Goal: Task Accomplishment & Management: Complete application form

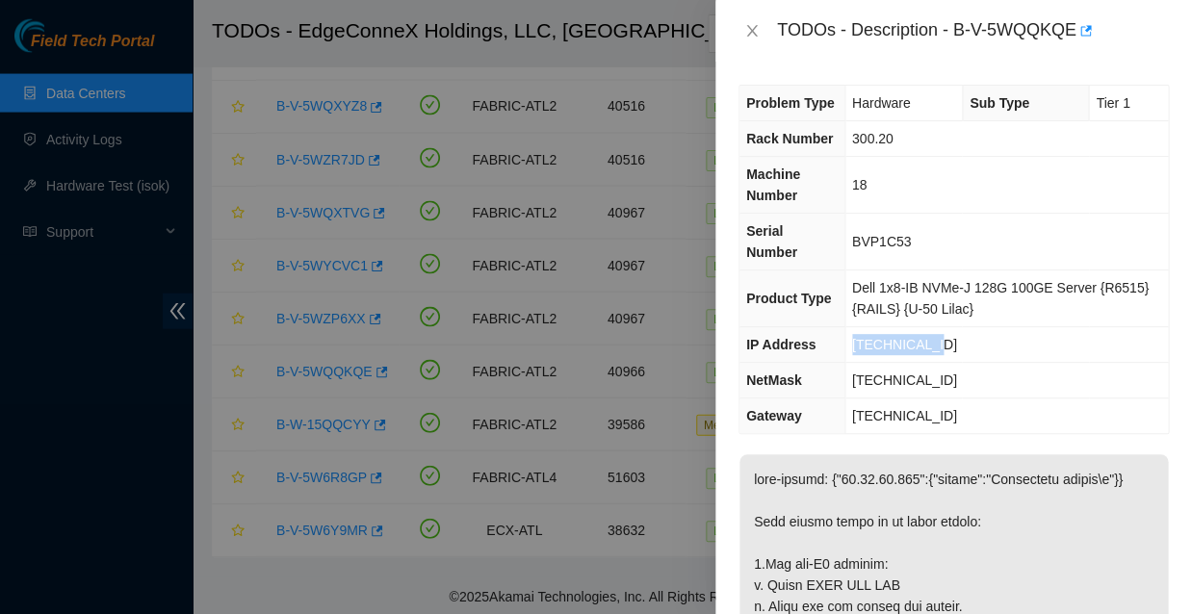
drag, startPoint x: 919, startPoint y: 314, endPoint x: 832, endPoint y: 311, distance: 86.7
click at [844, 327] on td "23.63.23.181" at bounding box center [1006, 345] width 324 height 36
copy span "23.63.23.181"
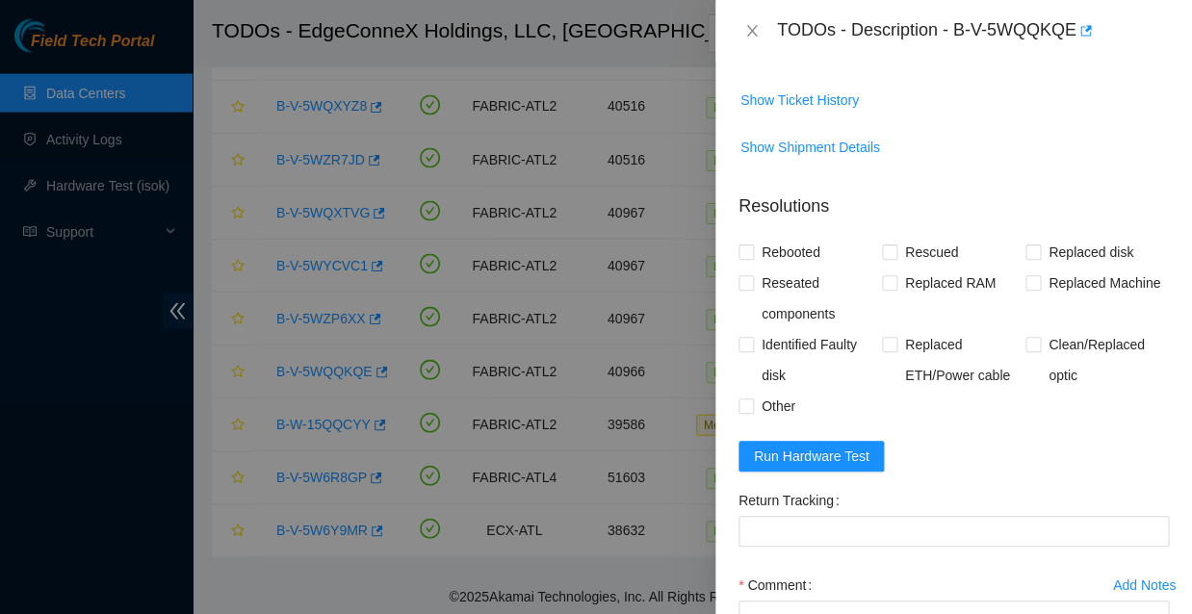
scroll to position [788, 0]
paste textarea "23.63.23.181 : passed: ok"
paste textarea "Rescued with latest version - IPed the server - Ran isok -"
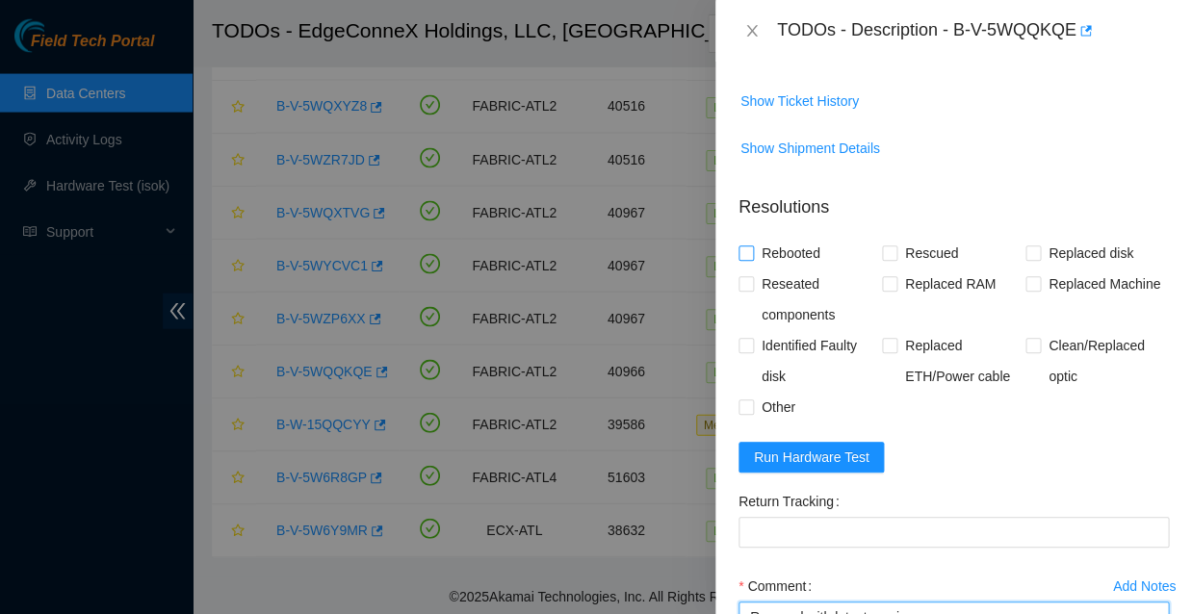
type textarea "Rescued with latest version - IPed the server - Ran isok - 23.63.23.181 : passe…"
click at [752, 246] on span at bounding box center [746, 253] width 15 height 15
click at [752, 246] on input "Rebooted" at bounding box center [745, 252] width 13 height 13
checkbox input "true"
click at [891, 246] on input "Rescued" at bounding box center [888, 252] width 13 height 13
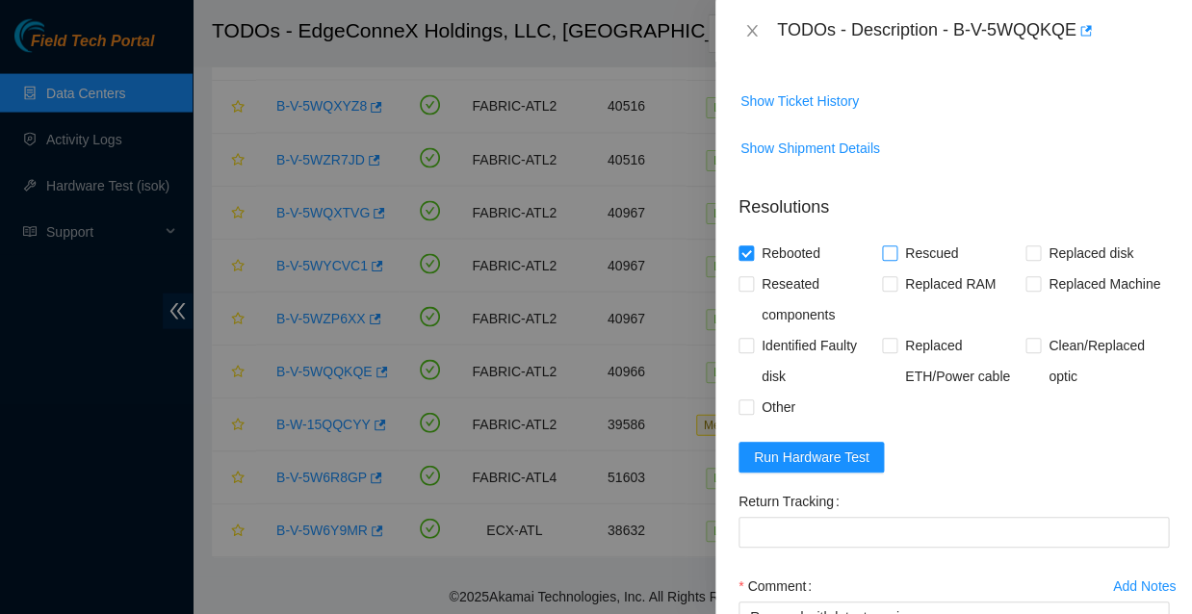
checkbox input "true"
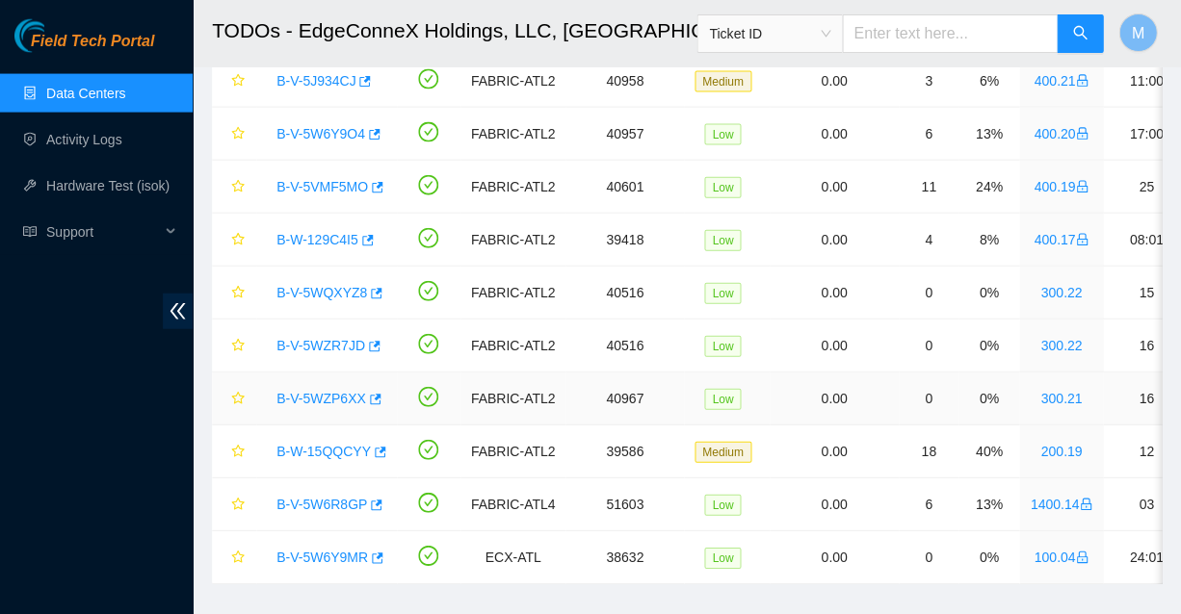
scroll to position [790, 0]
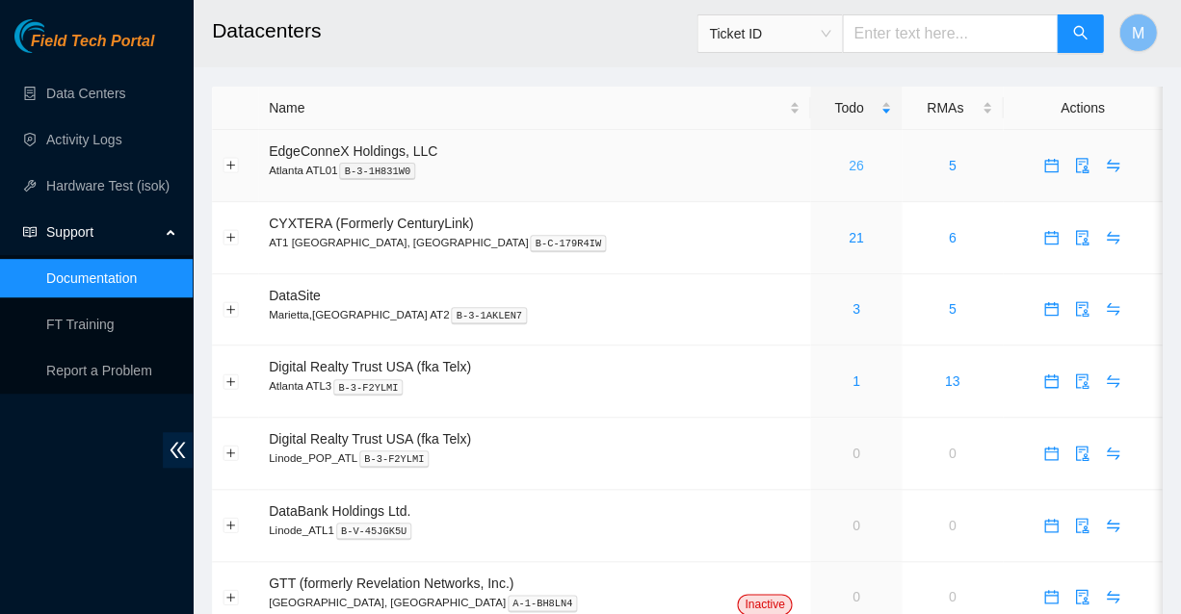
click at [848, 158] on link "26" at bounding box center [855, 165] width 15 height 15
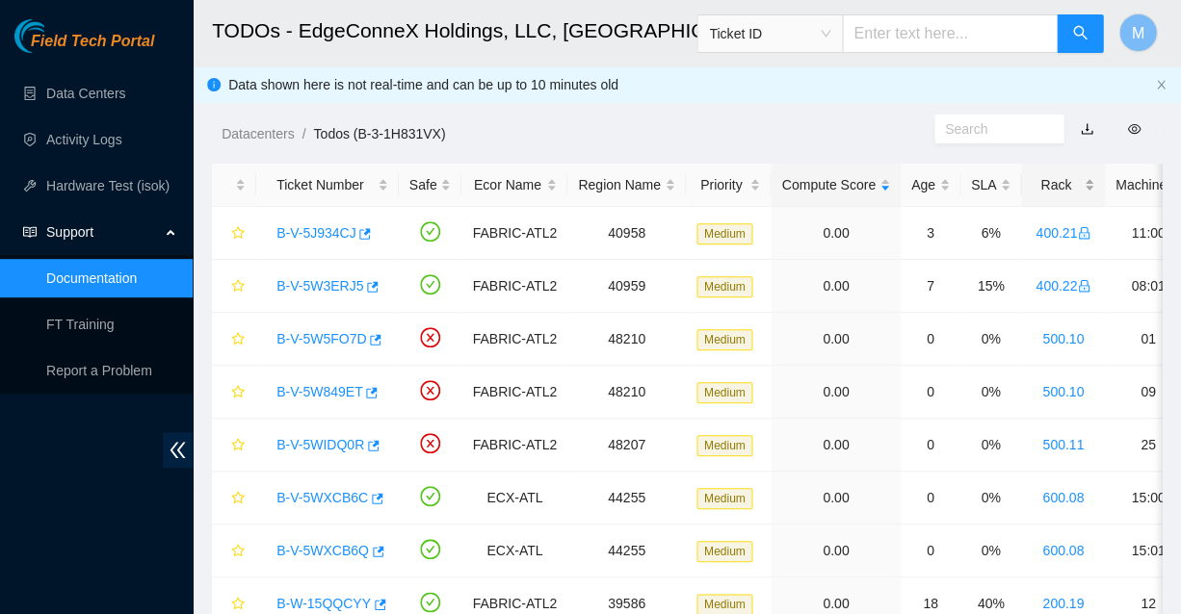
click at [1031, 179] on div "Rack" at bounding box center [1062, 184] width 63 height 21
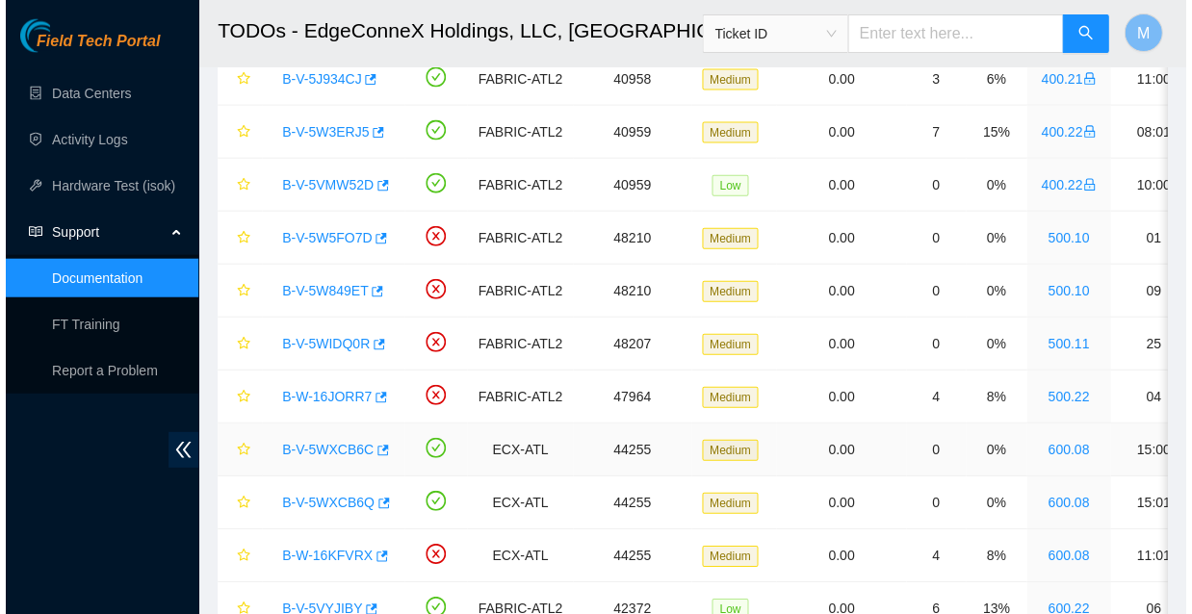
scroll to position [799, 0]
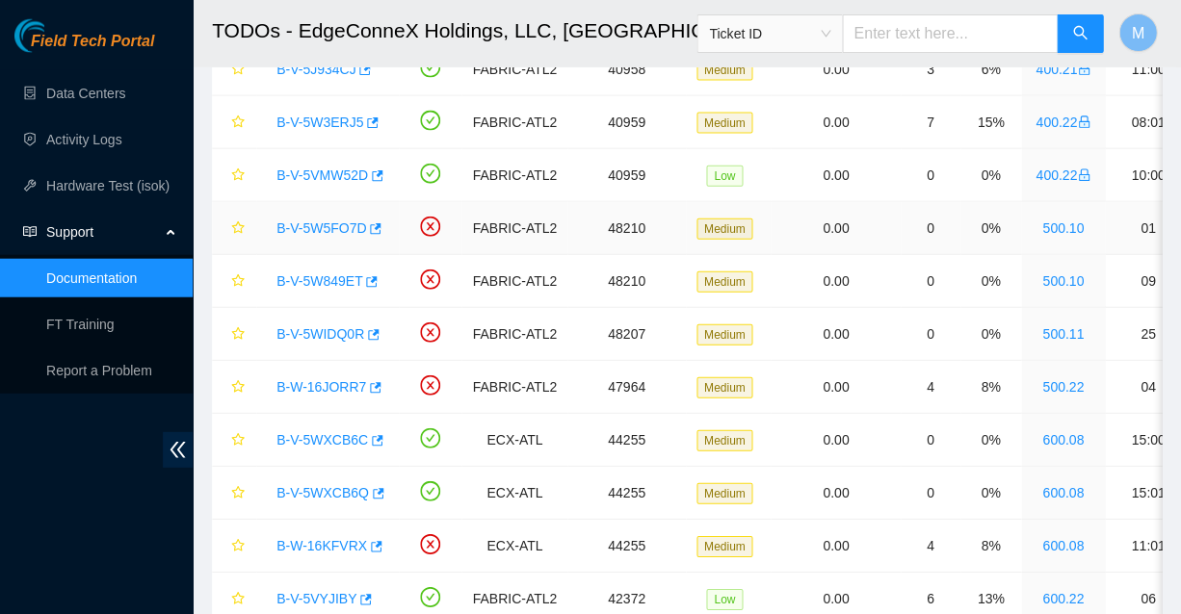
click at [320, 221] on link "B-V-5W5FO7D" at bounding box center [321, 228] width 90 height 15
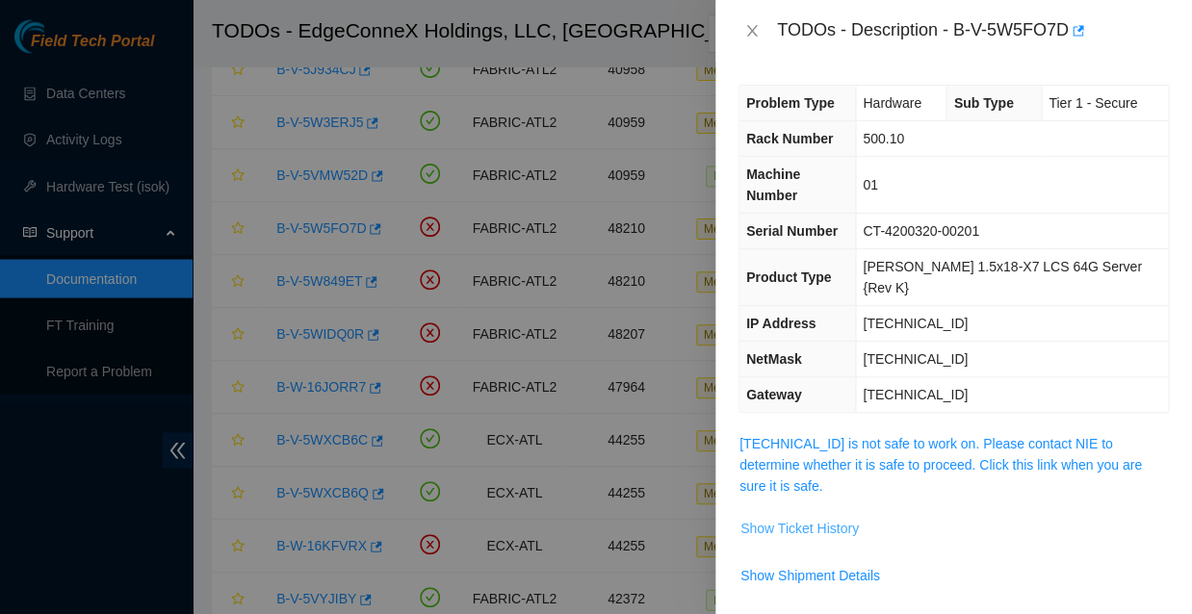
click at [791, 518] on span "Show Ticket History" at bounding box center [799, 528] width 118 height 21
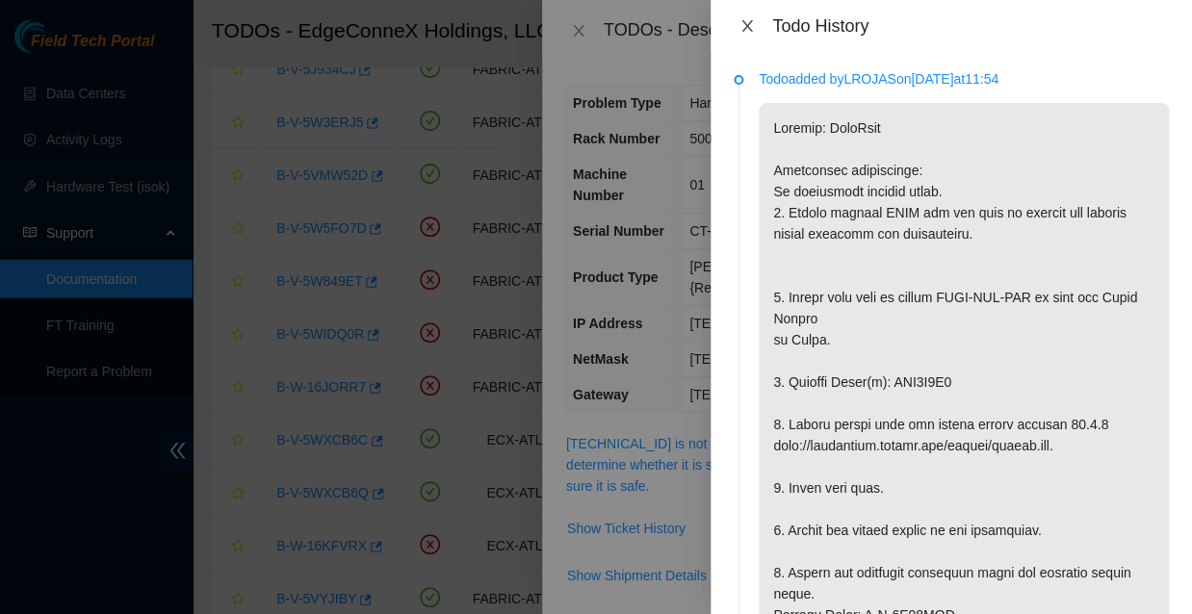
click at [746, 25] on icon "close" at bounding box center [746, 26] width 11 height 12
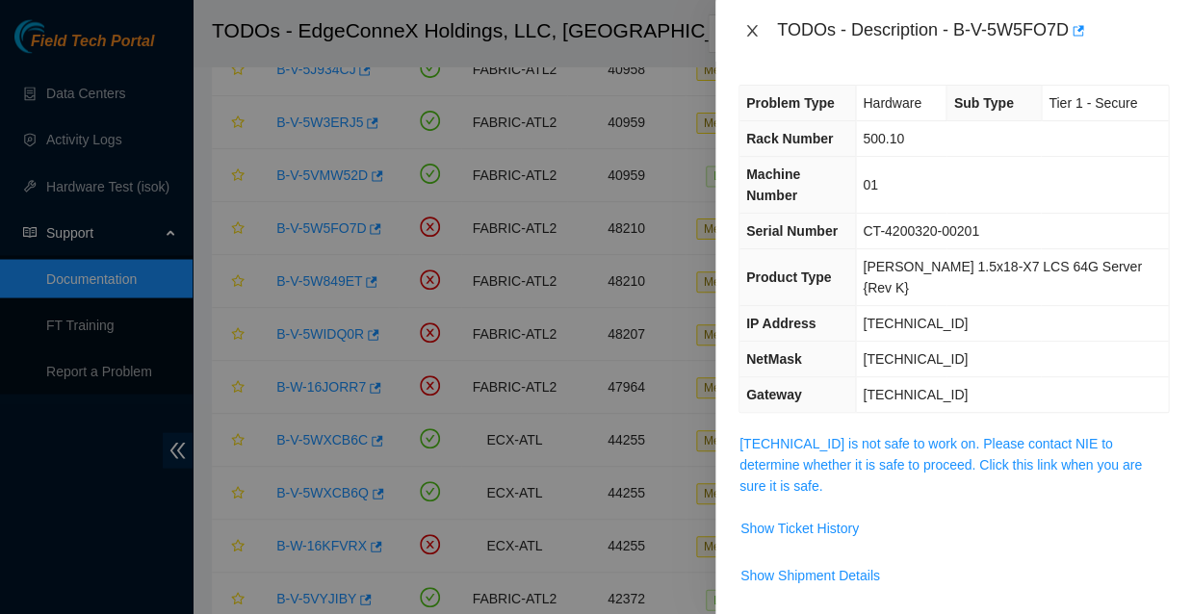
click at [747, 31] on icon "close" at bounding box center [751, 30] width 15 height 15
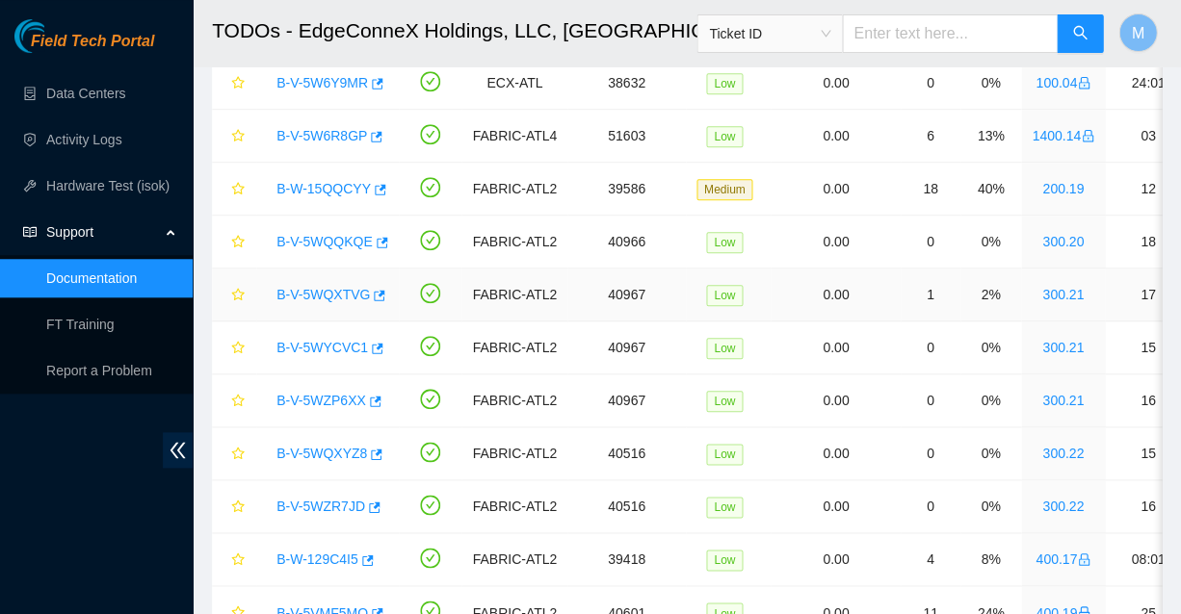
scroll to position [160, 0]
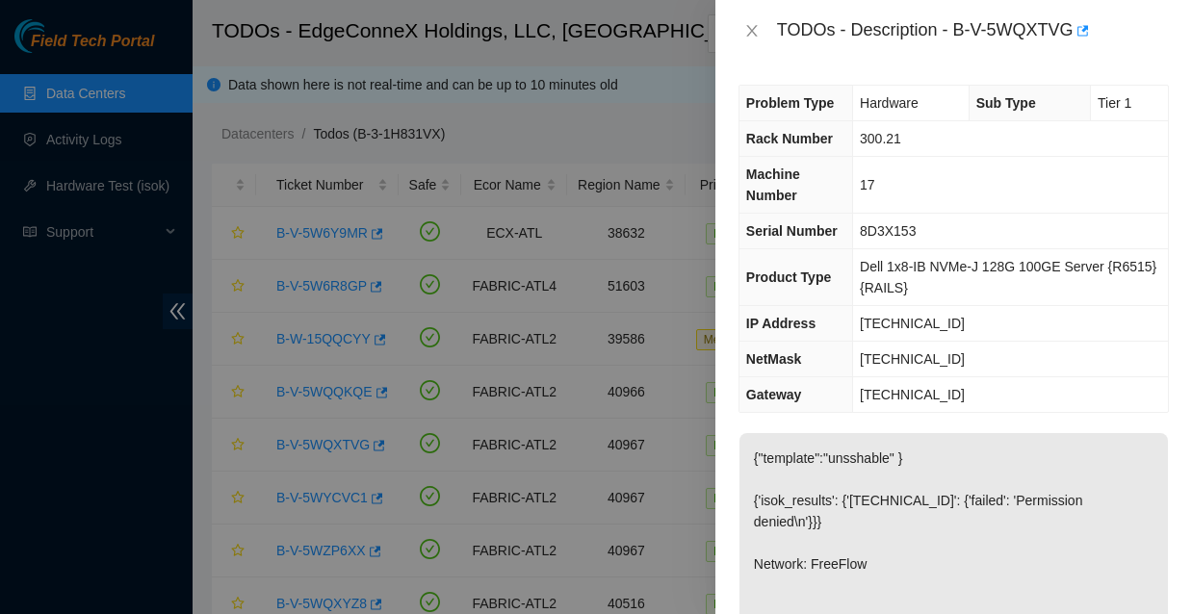
scroll to position [90, 0]
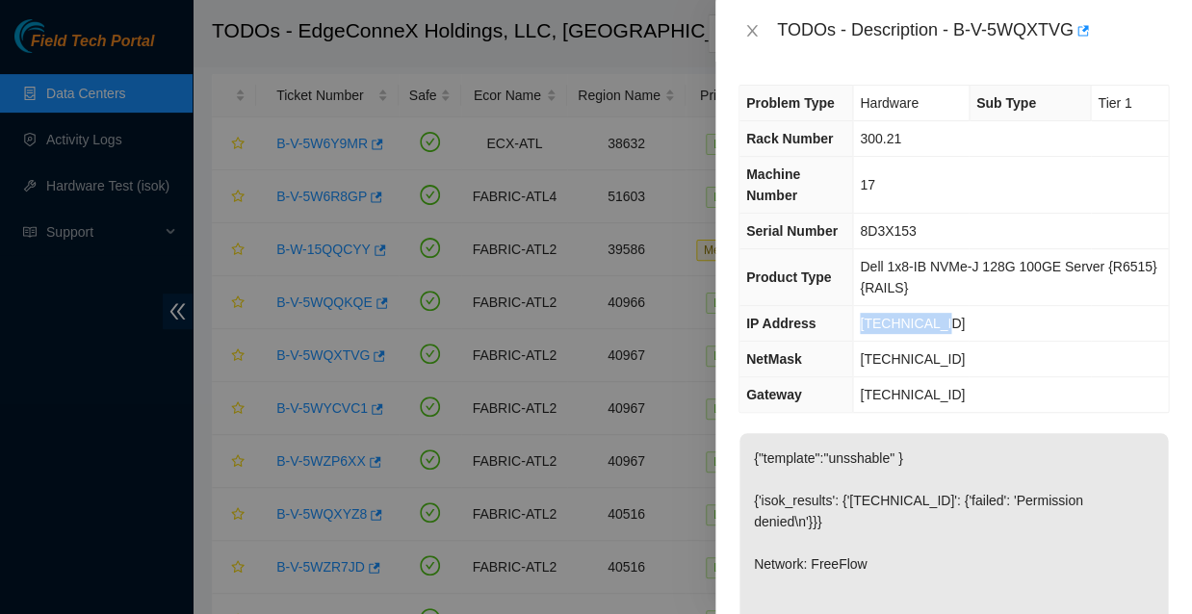
drag, startPoint x: 849, startPoint y: 297, endPoint x: 933, endPoint y: 291, distance: 84.0
click at [933, 306] on td "[TECHNICAL_ID]" at bounding box center [1010, 324] width 315 height 36
copy span "[TECHNICAL_ID]"
click at [1024, 306] on td "[TECHNICAL_ID]" at bounding box center [1010, 324] width 315 height 36
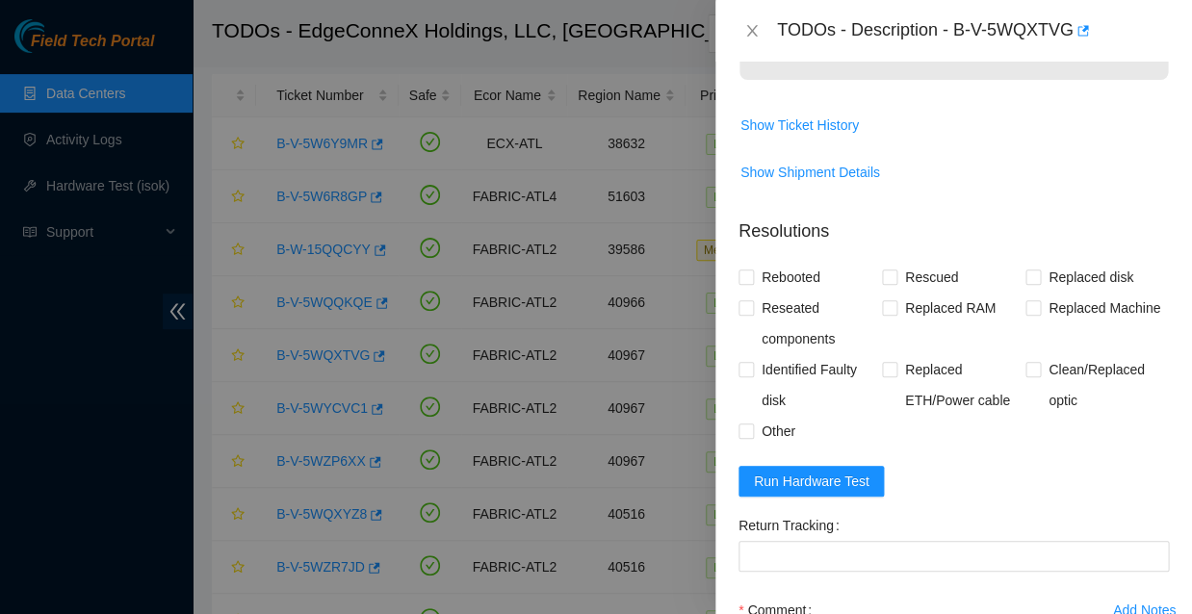
scroll to position [805, 0]
paste textarea "23.63.23.244 : passed: ok"
paste textarea "Rescued with latest version - IPed the server - Ran isok -"
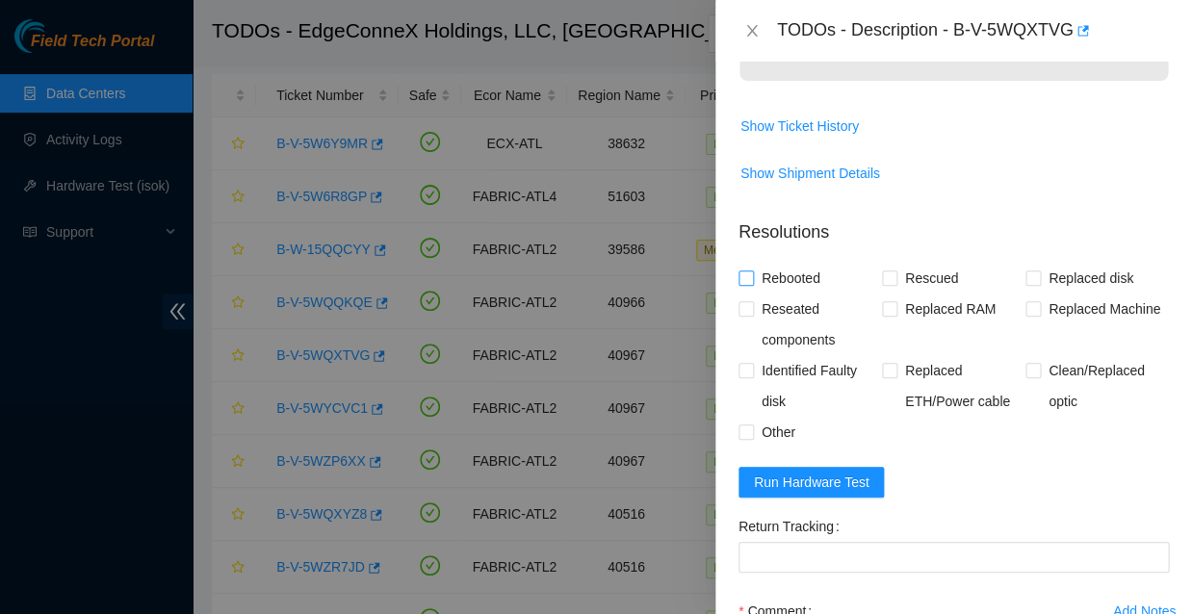
type textarea "Rescued with latest version - IPed the server - Ran isok - 23.63.23.244 : passe…"
click at [749, 271] on input "Rebooted" at bounding box center [745, 277] width 13 height 13
checkbox input "true"
click at [887, 271] on input "Rescued" at bounding box center [888, 277] width 13 height 13
checkbox input "true"
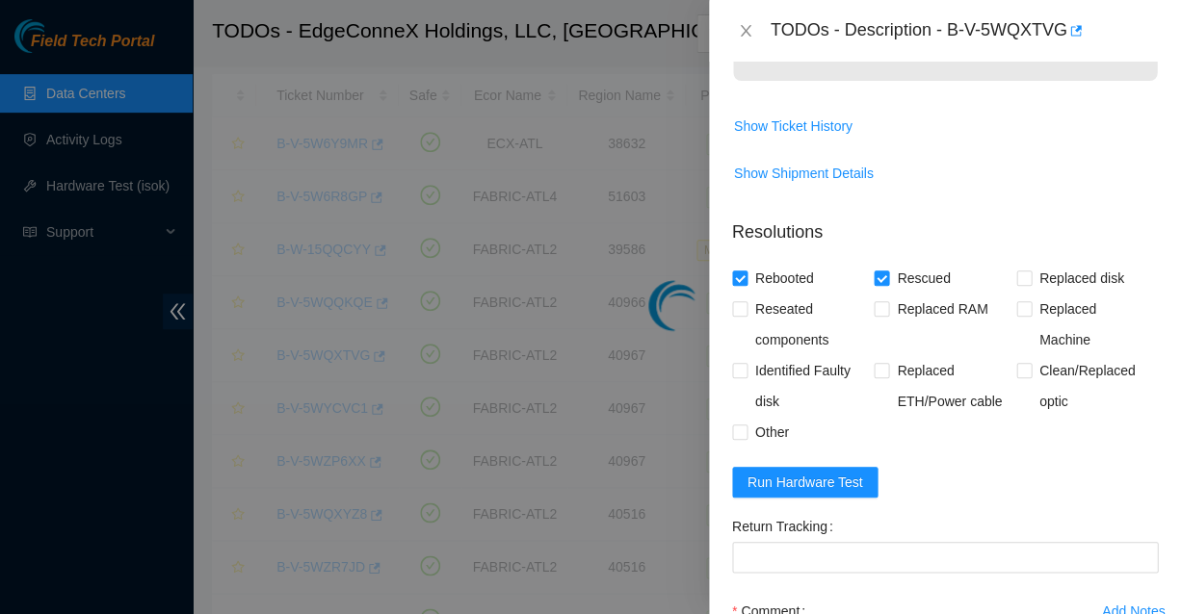
scroll to position [380, 0]
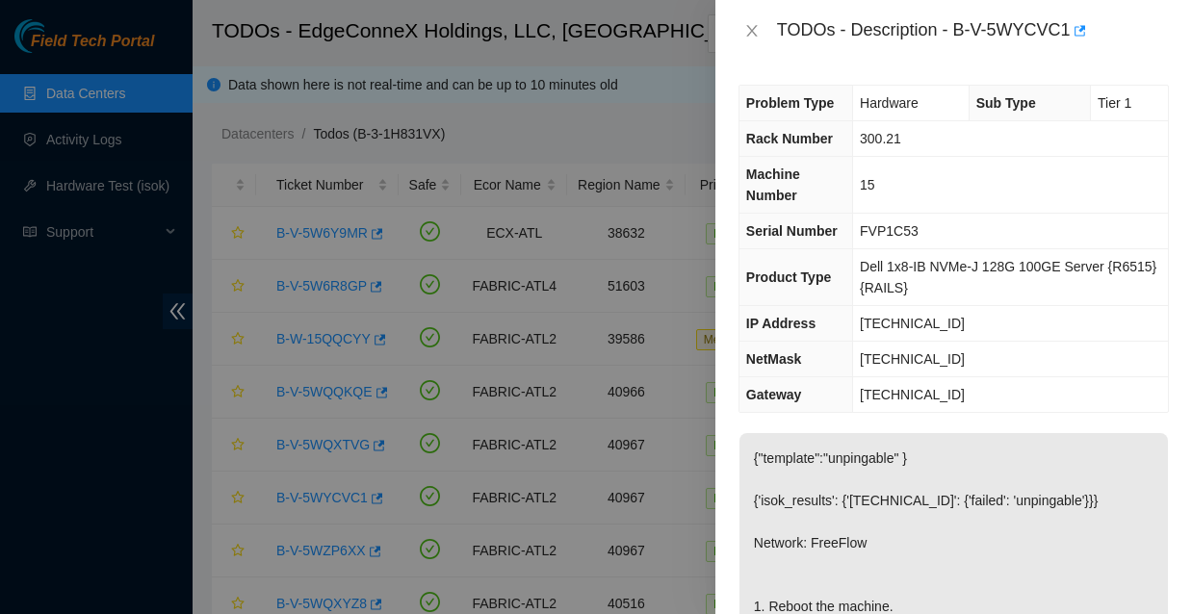
scroll to position [88, 0]
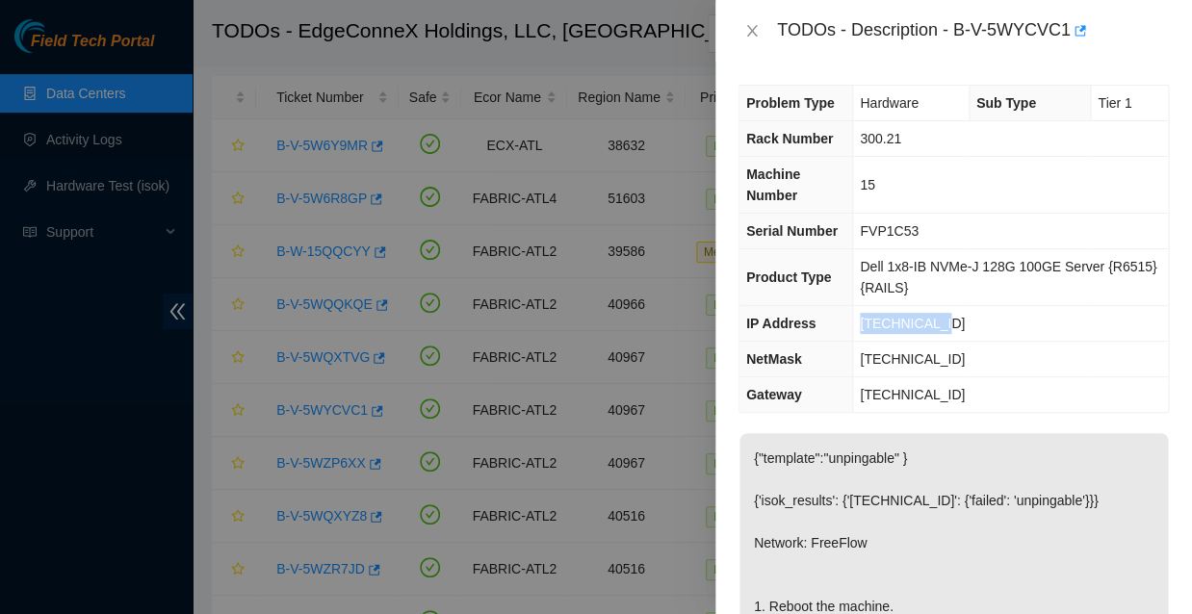
drag, startPoint x: 924, startPoint y: 297, endPoint x: 847, endPoint y: 294, distance: 77.1
click at [853, 306] on td "[TECHNICAL_ID]" at bounding box center [1010, 324] width 315 height 36
copy span "[TECHNICAL_ID]"
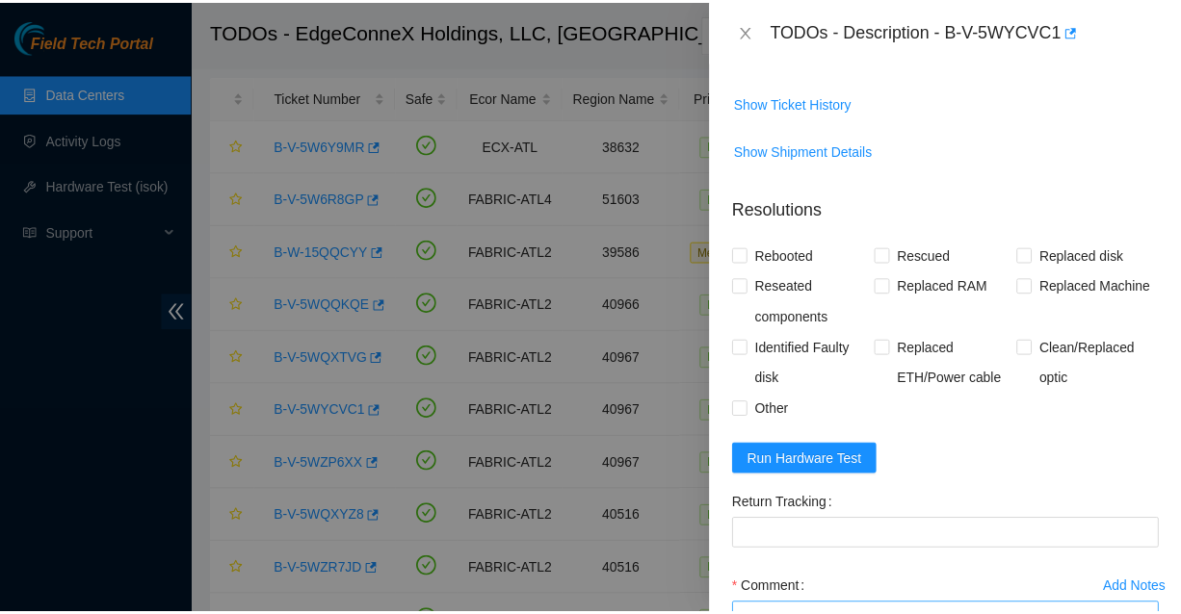
scroll to position [805, 0]
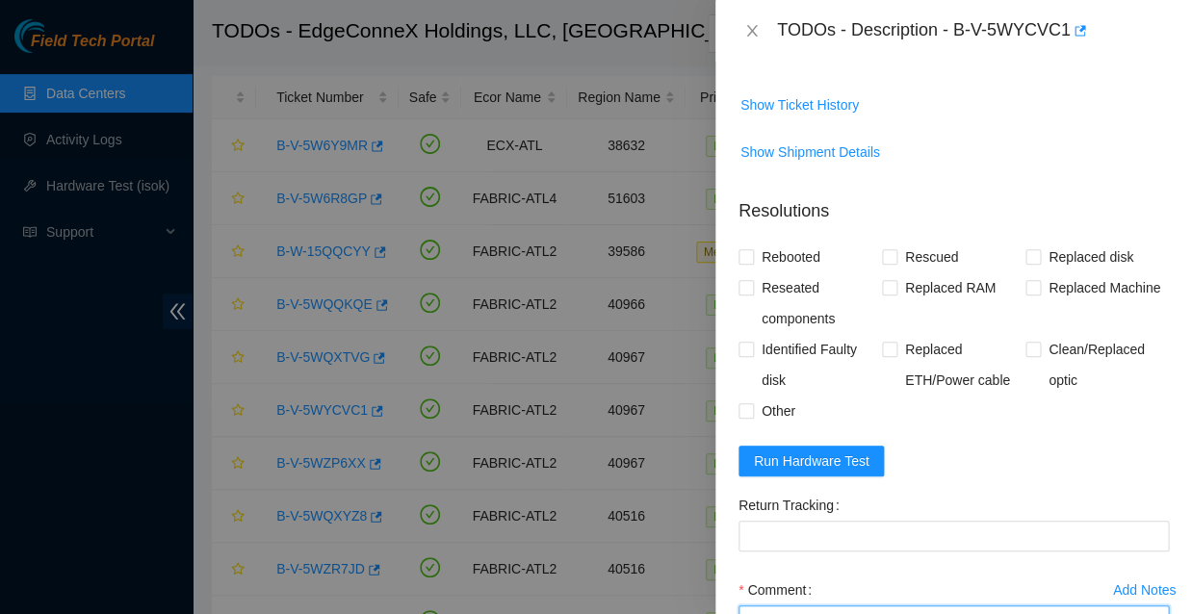
paste textarea "23.63.23.242 : passed: ok"
paste textarea "Rescued with latest version - IPed the server - Ran isok -"
type textarea "Rescued with latest version - IPed the server - Ran isok - 23.63.23.242 : passe…"
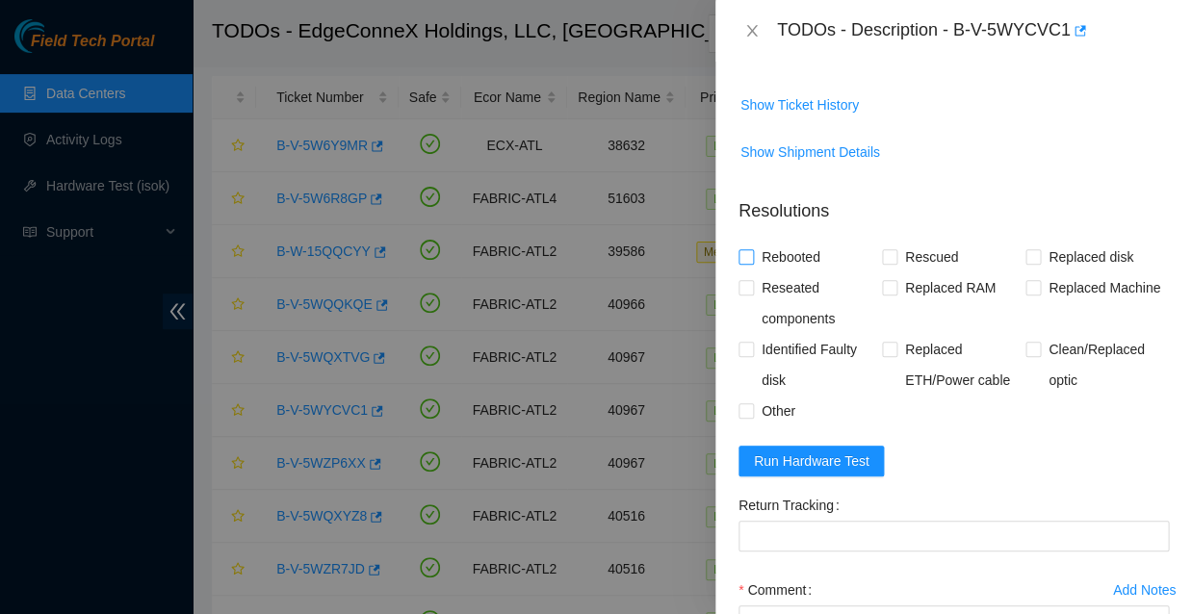
click at [750, 249] on input "Rebooted" at bounding box center [745, 255] width 13 height 13
checkbox input "true"
click at [886, 249] on input "Rescued" at bounding box center [888, 255] width 13 height 13
checkbox input "true"
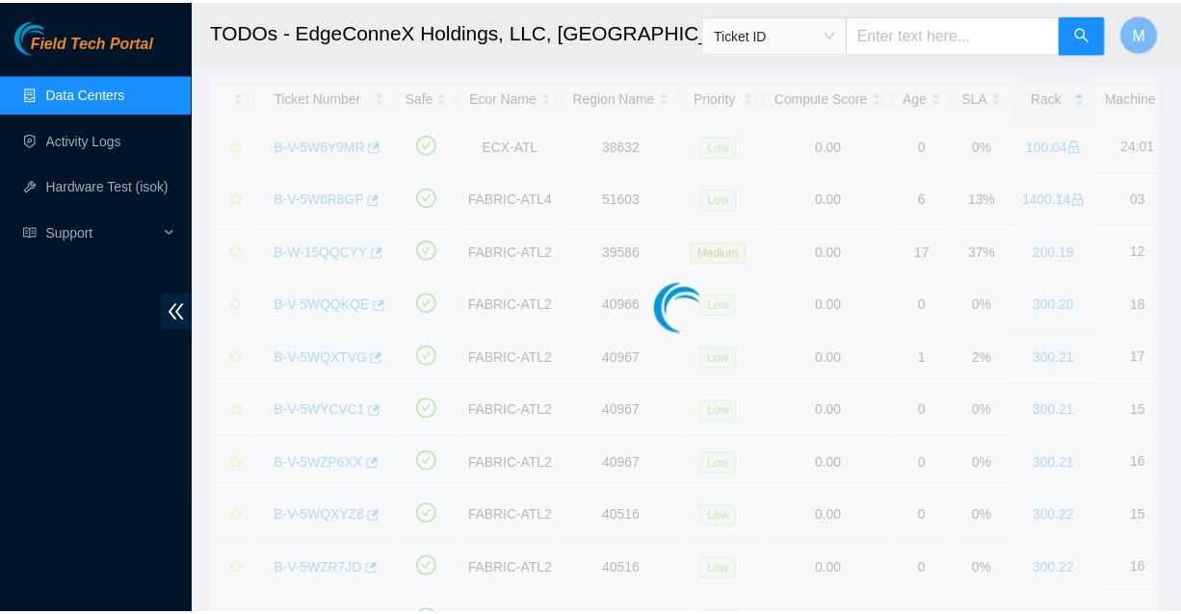
scroll to position [380, 0]
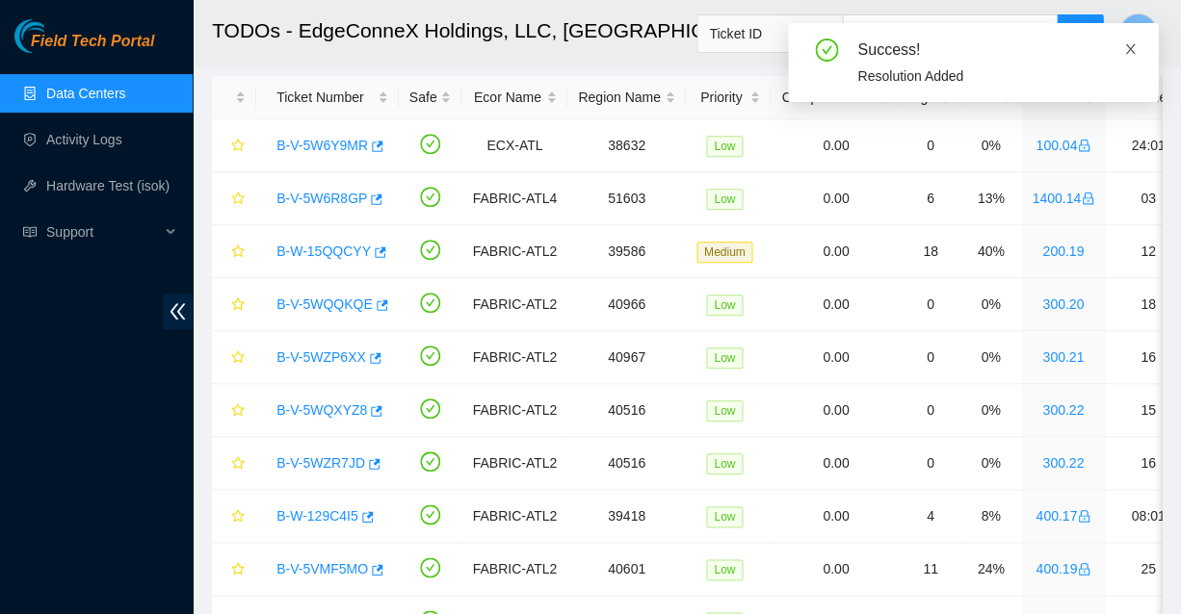
click at [1130, 45] on icon "close" at bounding box center [1130, 49] width 10 height 10
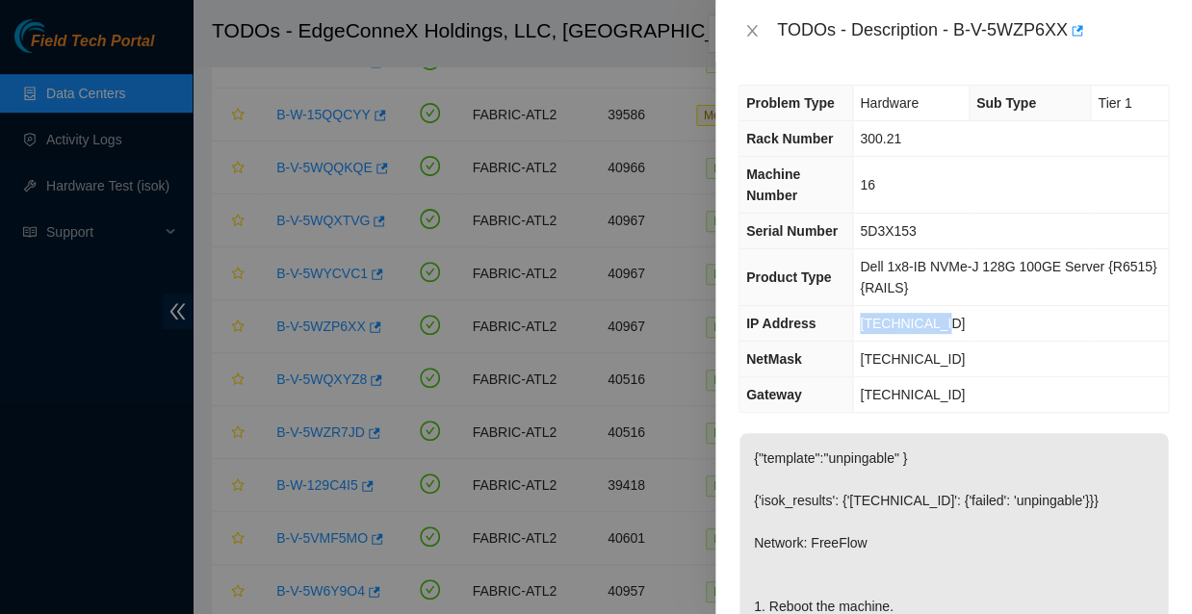
drag, startPoint x: 928, startPoint y: 292, endPoint x: 845, endPoint y: 294, distance: 82.8
click at [853, 306] on td "[TECHNICAL_ID]" at bounding box center [1010, 324] width 315 height 36
copy span "[TECHNICAL_ID]"
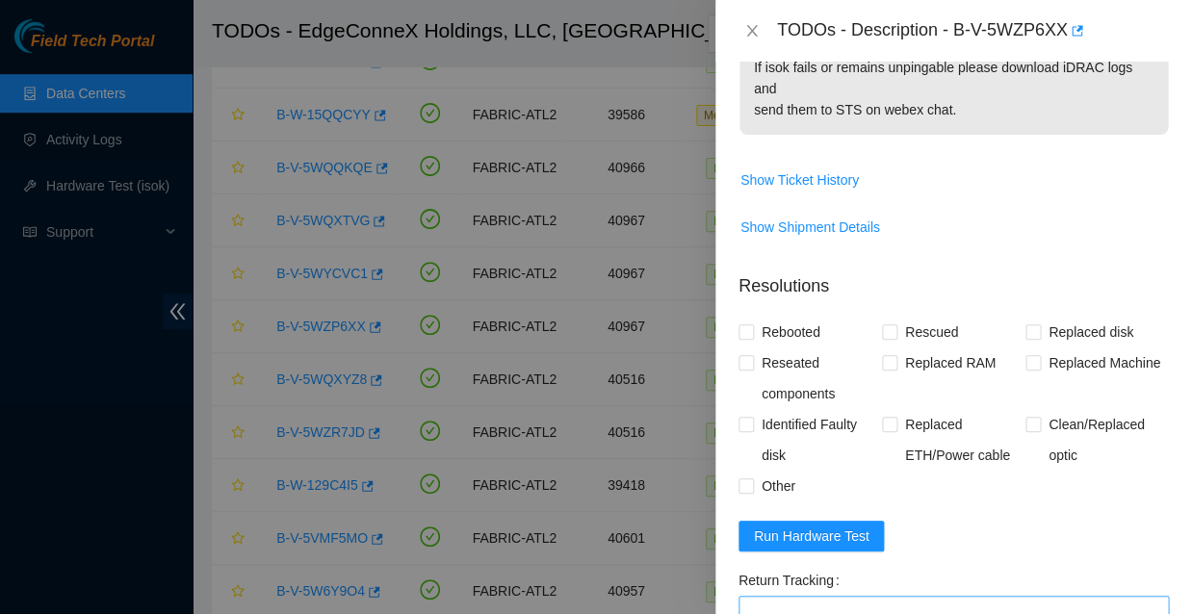
scroll to position [732, 0]
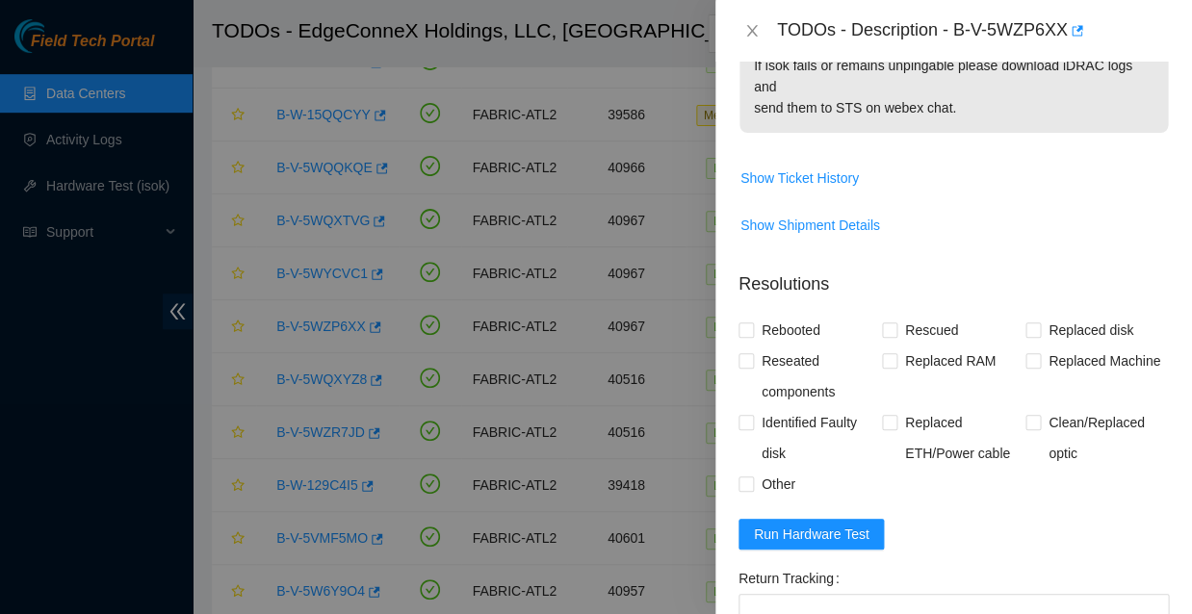
paste textarea "23.63.23.243 : passed: ok"
paste textarea "Rescued with latest version - IPed the server - Ran isok -"
type textarea "Rescued with latest version - IPed the server - Ran isok - 23.63.23.243 : passe…"
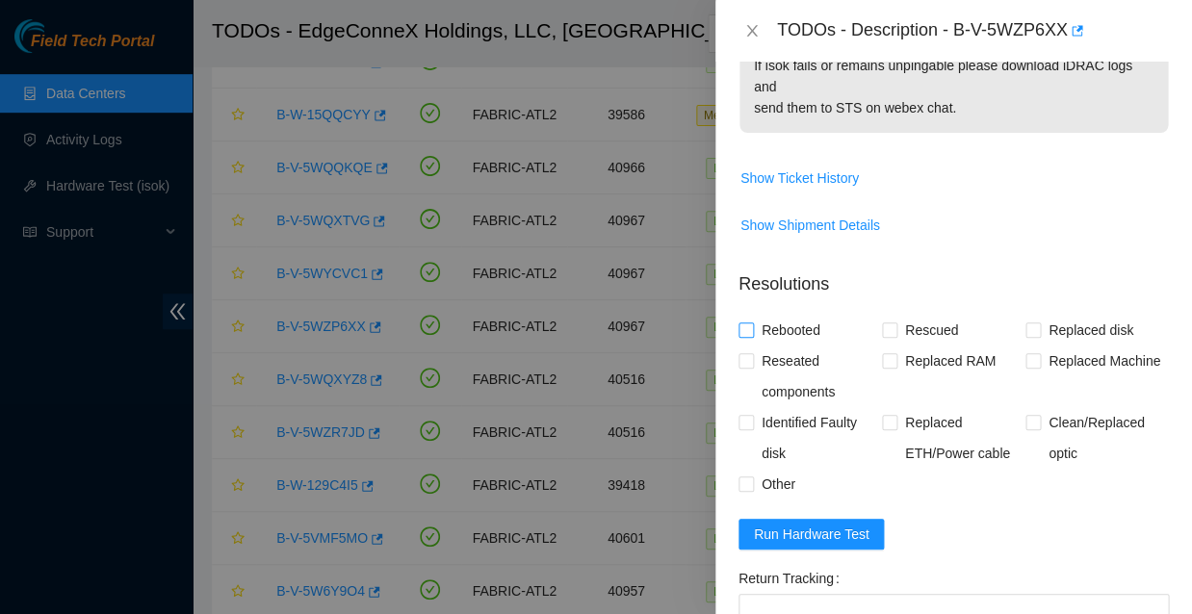
click at [745, 323] on input "Rebooted" at bounding box center [745, 329] width 13 height 13
checkbox input "true"
click at [886, 323] on input "Rescued" at bounding box center [888, 329] width 13 height 13
checkbox input "true"
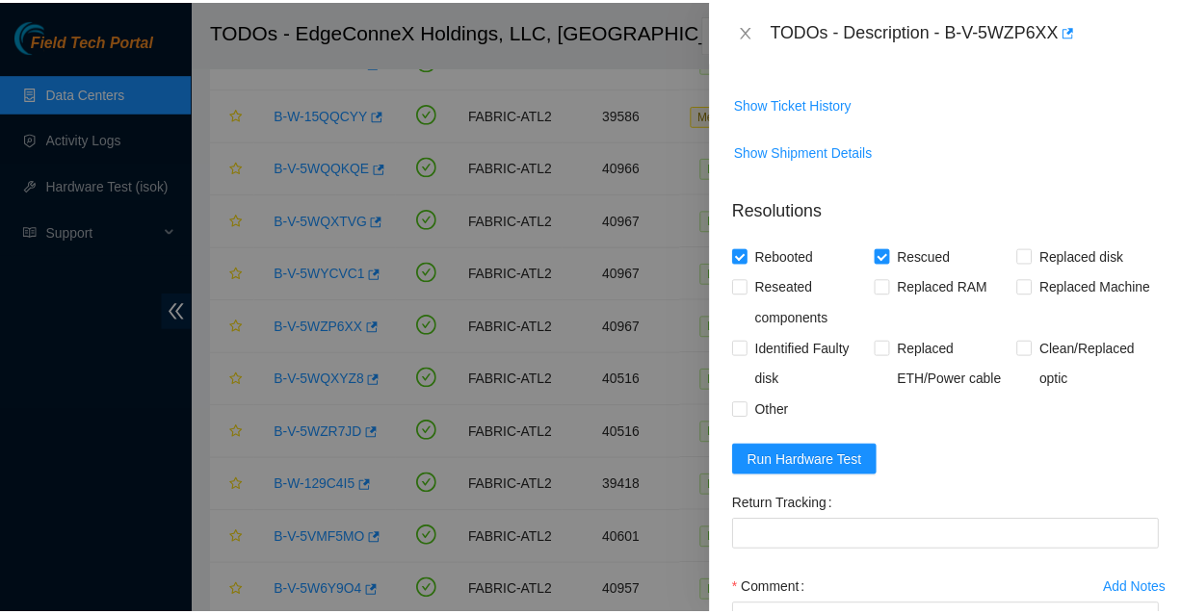
scroll to position [805, 0]
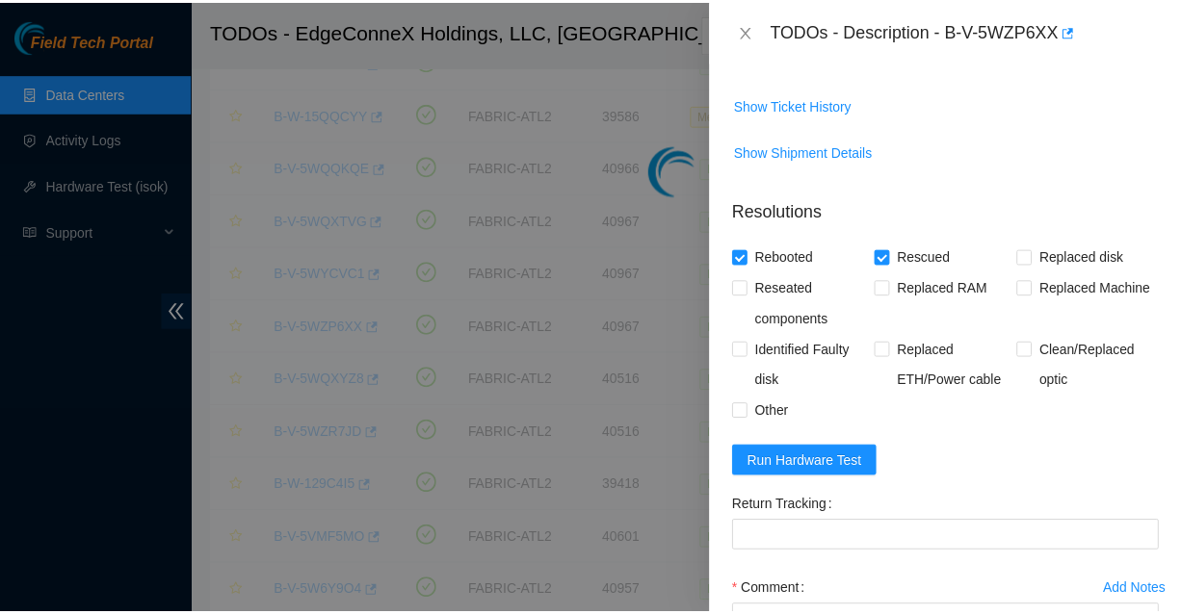
scroll to position [380, 0]
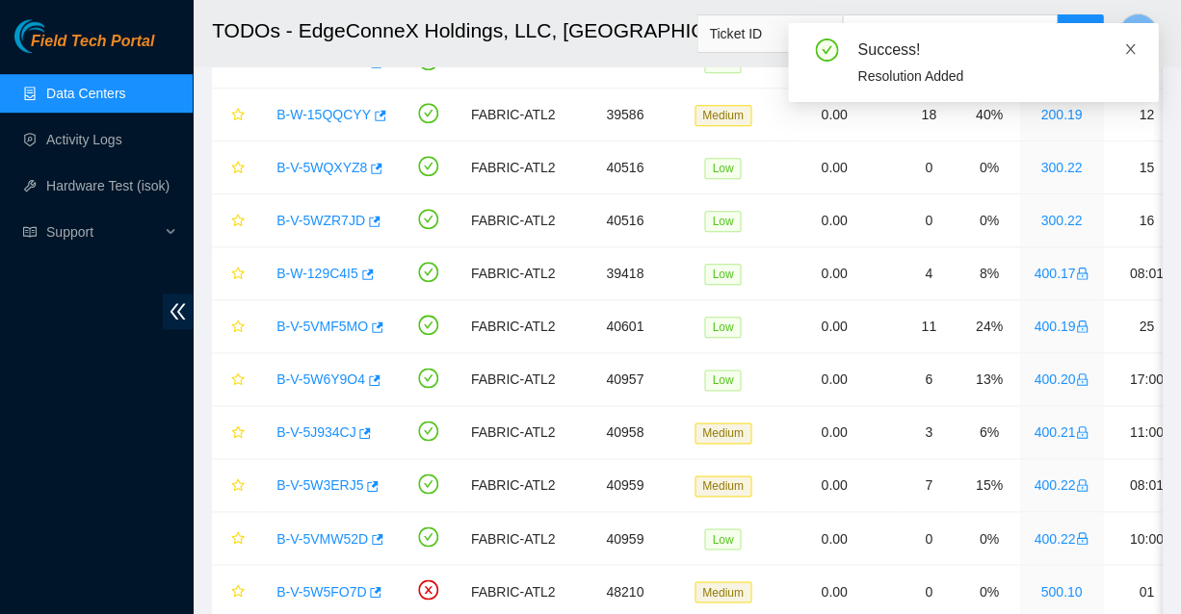
click at [1128, 46] on icon "close" at bounding box center [1129, 48] width 13 height 13
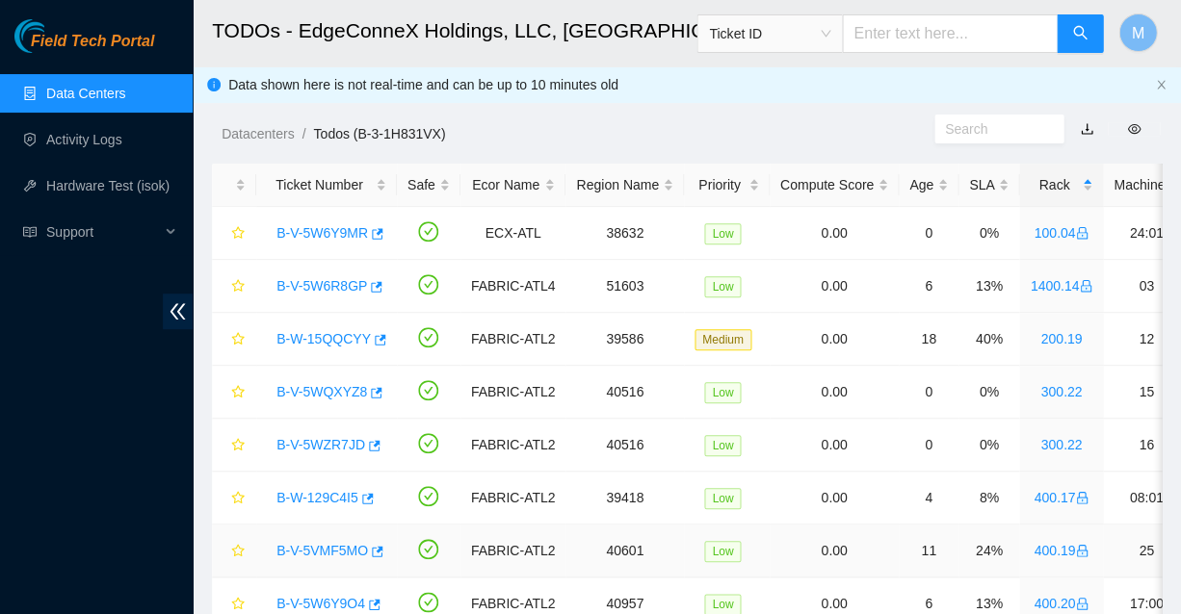
scroll to position [0, 0]
click at [83, 92] on link "Data Centers" at bounding box center [85, 93] width 79 height 15
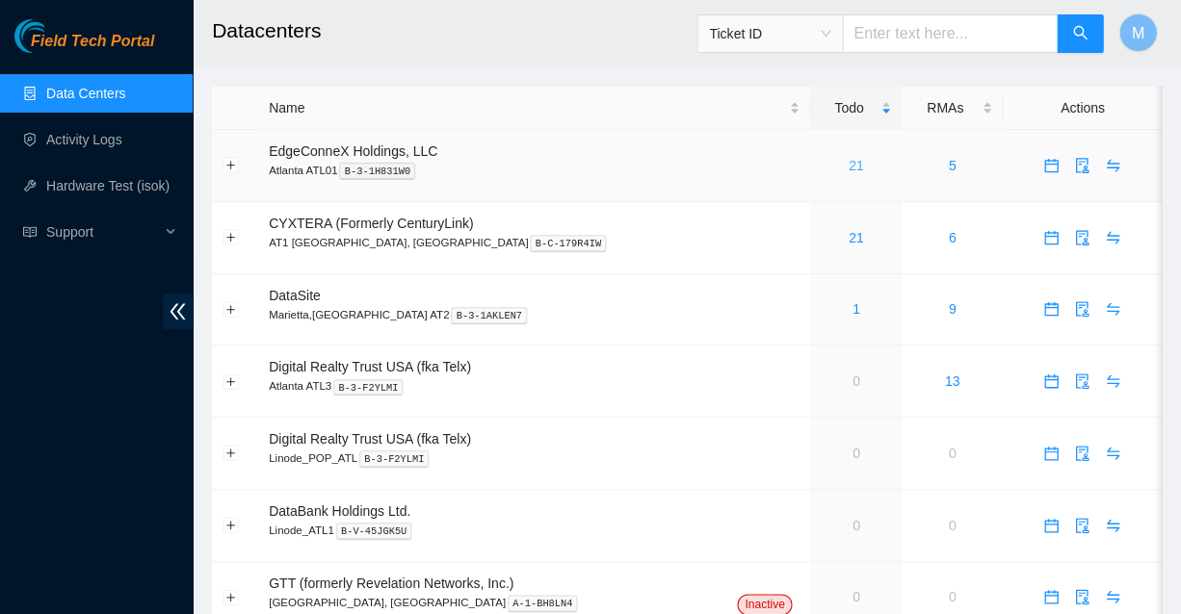
click at [848, 158] on link "21" at bounding box center [855, 165] width 15 height 15
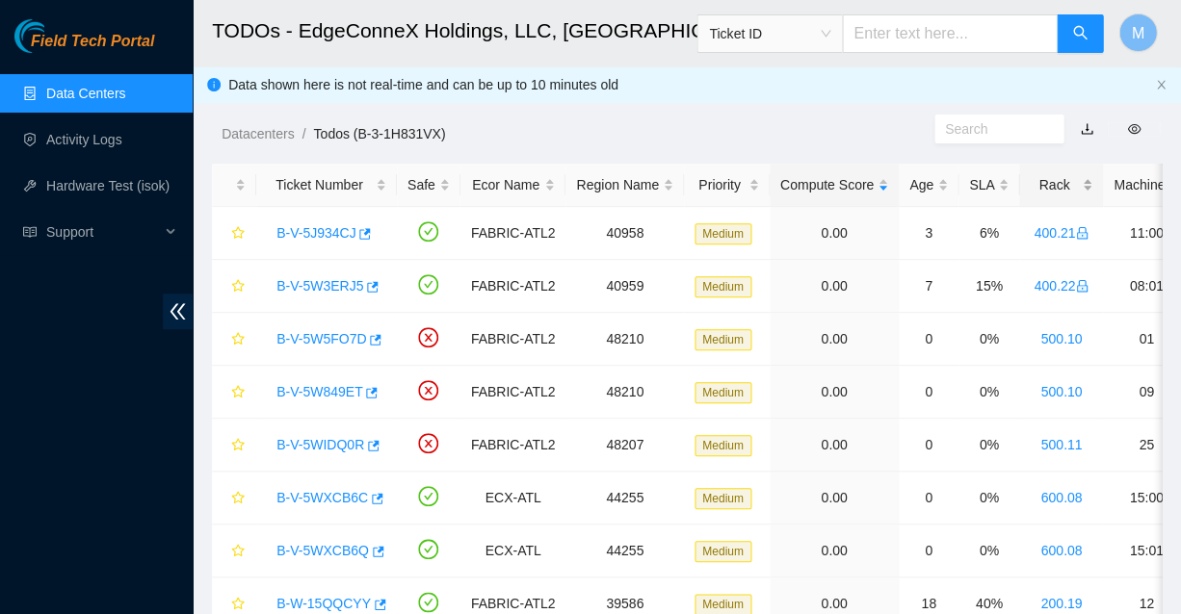
click at [1029, 174] on div "Rack" at bounding box center [1060, 184] width 63 height 21
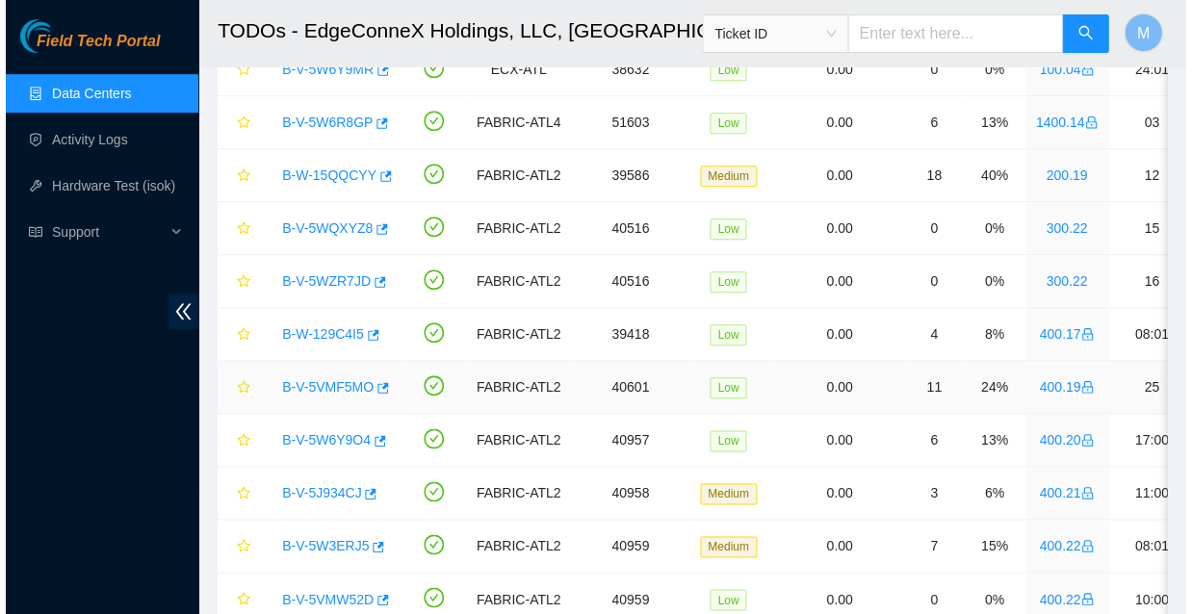
scroll to position [176, 0]
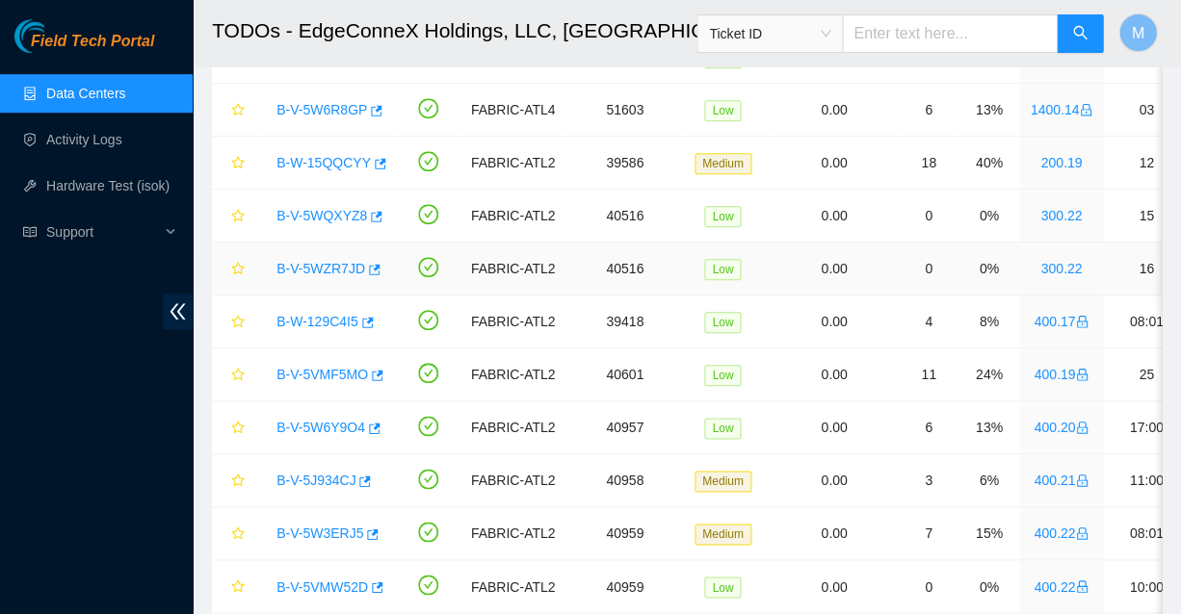
click at [314, 261] on link "B-V-5WZR7JD" at bounding box center [320, 268] width 89 height 15
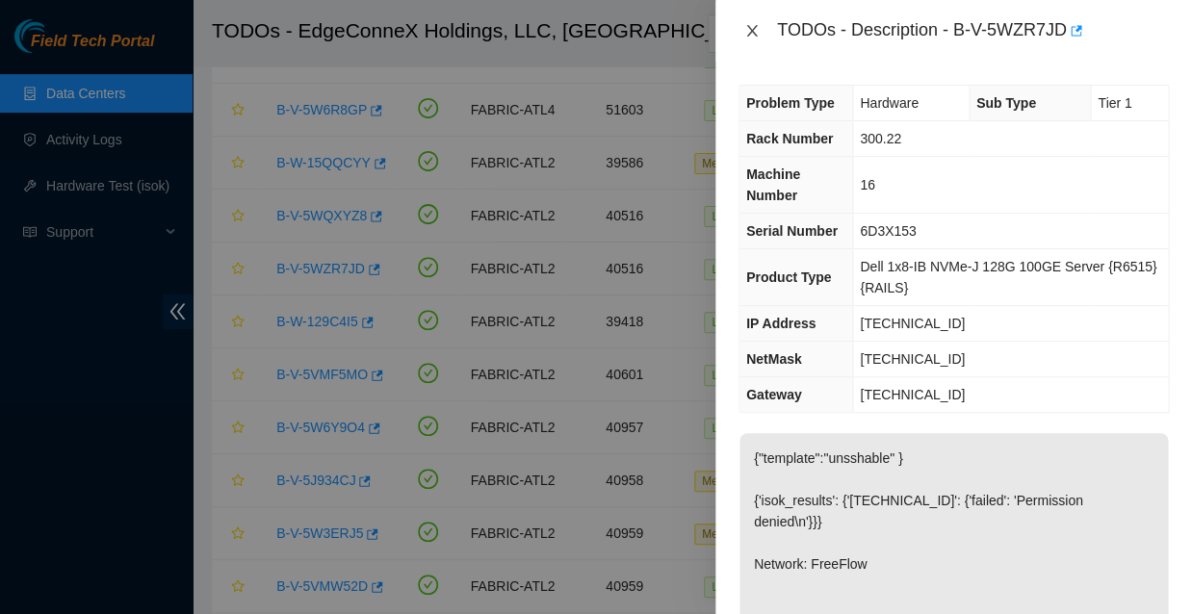
click at [748, 29] on icon "close" at bounding box center [751, 30] width 15 height 15
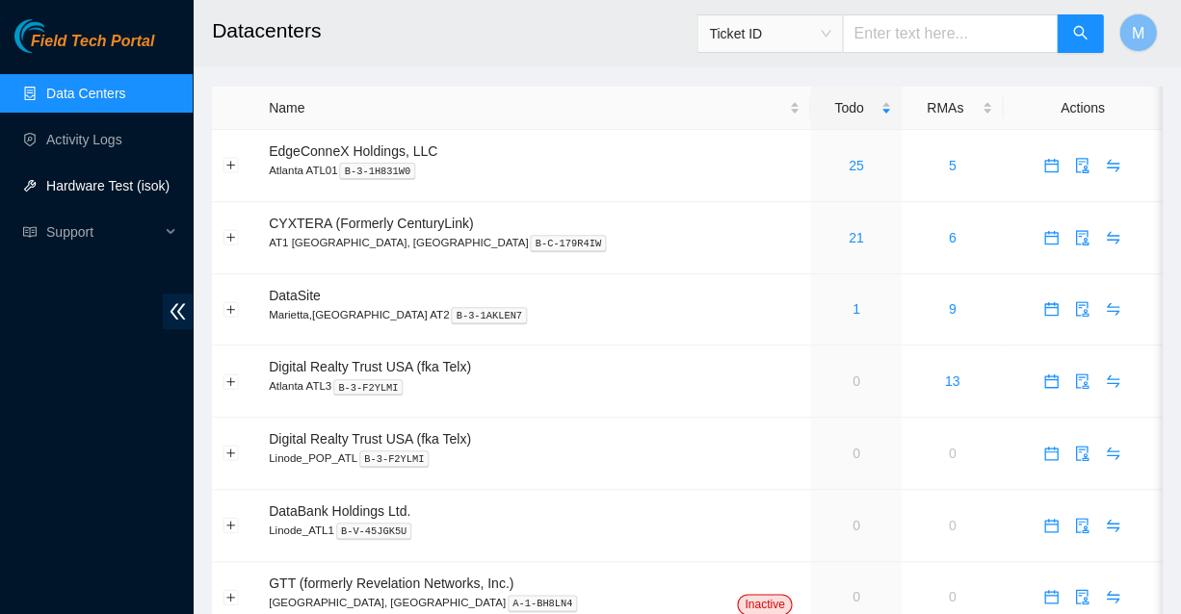
click at [94, 186] on link "Hardware Test (isok)" at bounding box center [107, 185] width 123 height 15
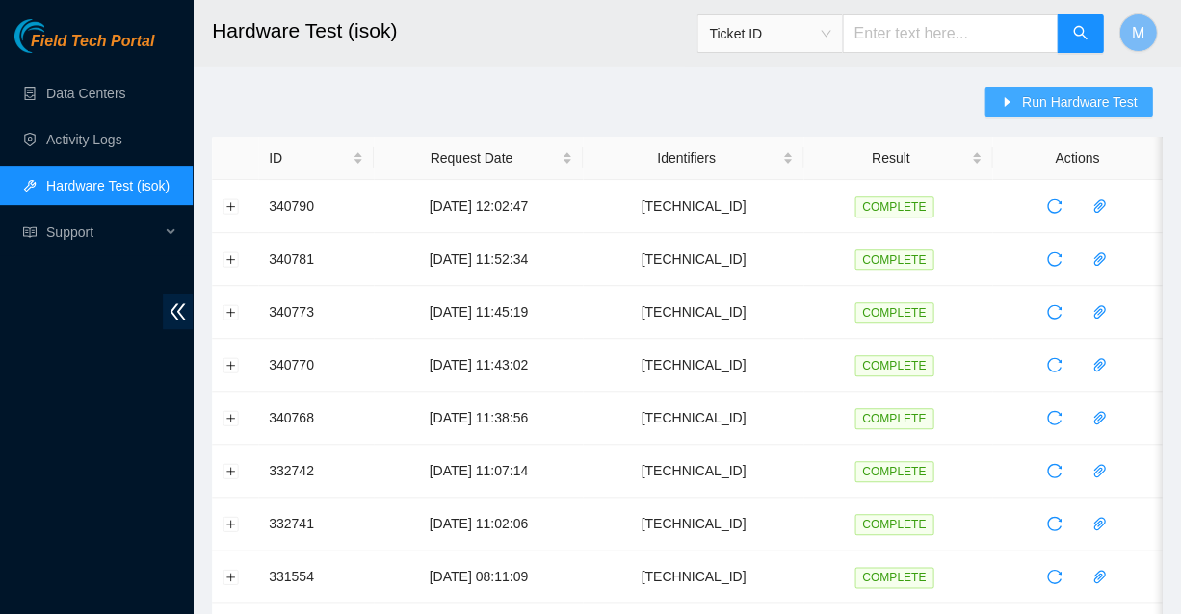
click at [1055, 102] on span "Run Hardware Test" at bounding box center [1079, 101] width 116 height 21
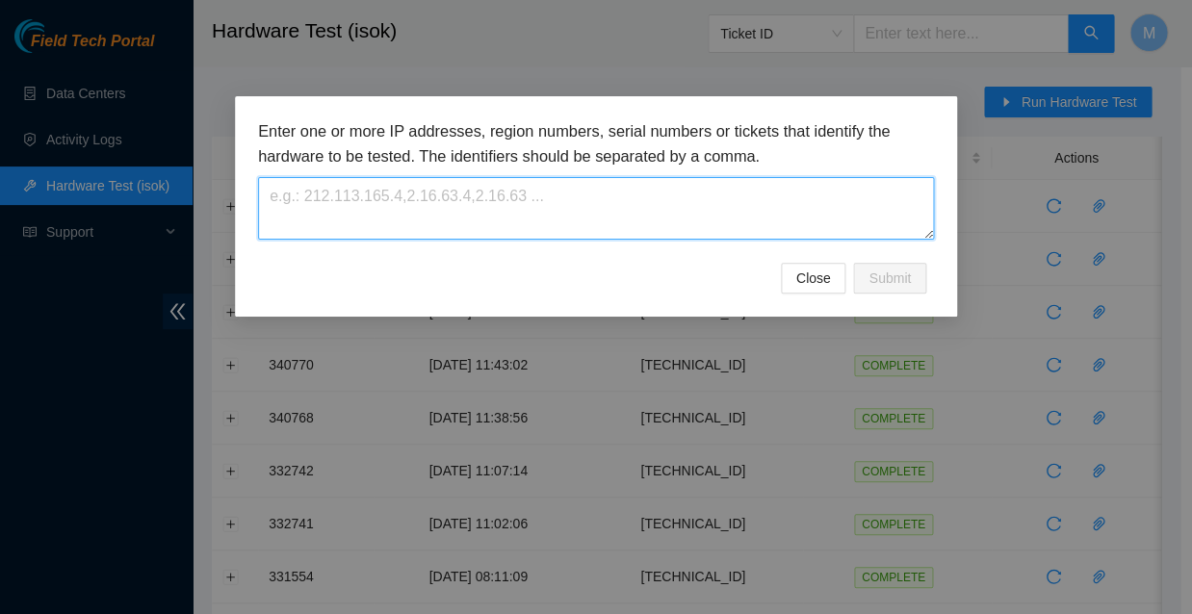
click at [406, 195] on textarea at bounding box center [596, 208] width 676 height 63
paste textarea "[TECHNICAL_ID]"
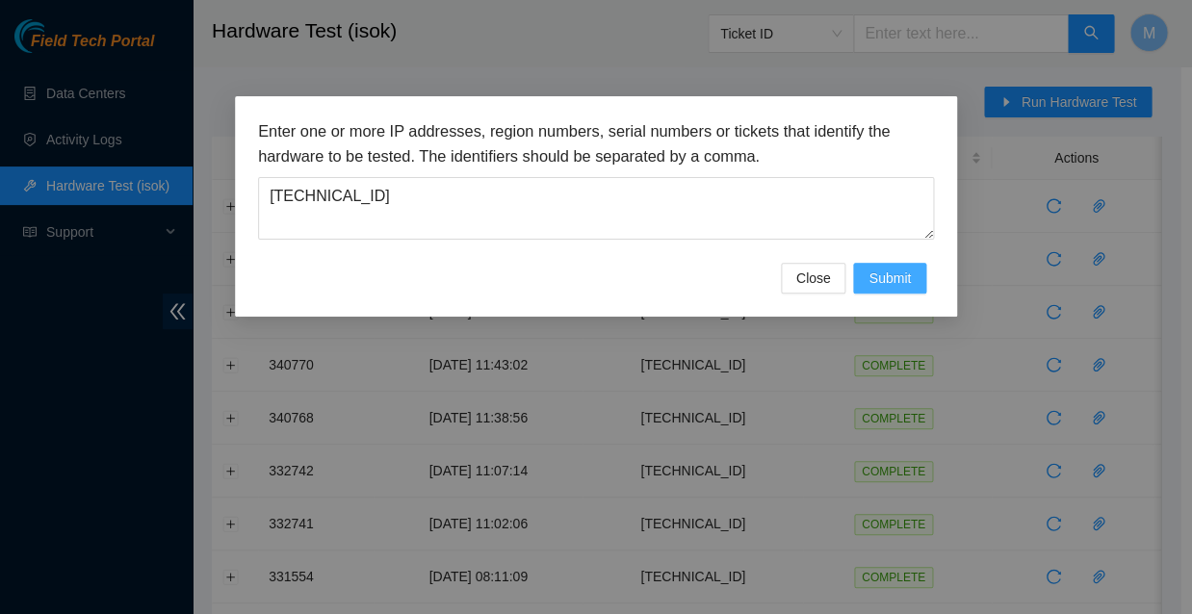
click at [895, 268] on span "Submit" at bounding box center [890, 278] width 42 height 21
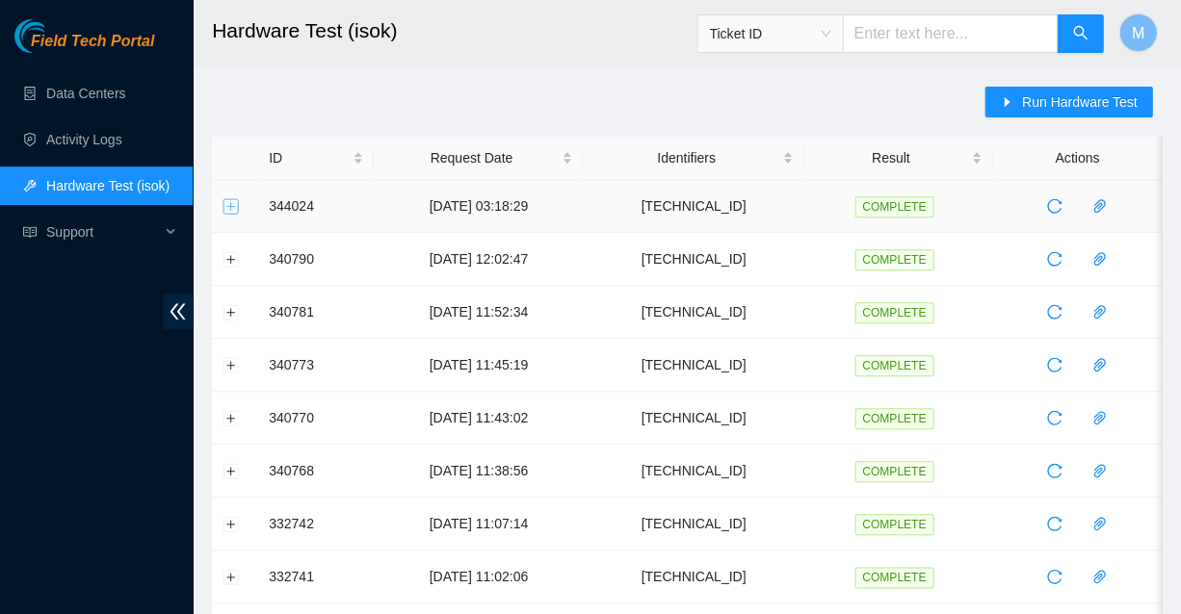
click at [228, 199] on button "Expand row" at bounding box center [230, 205] width 15 height 15
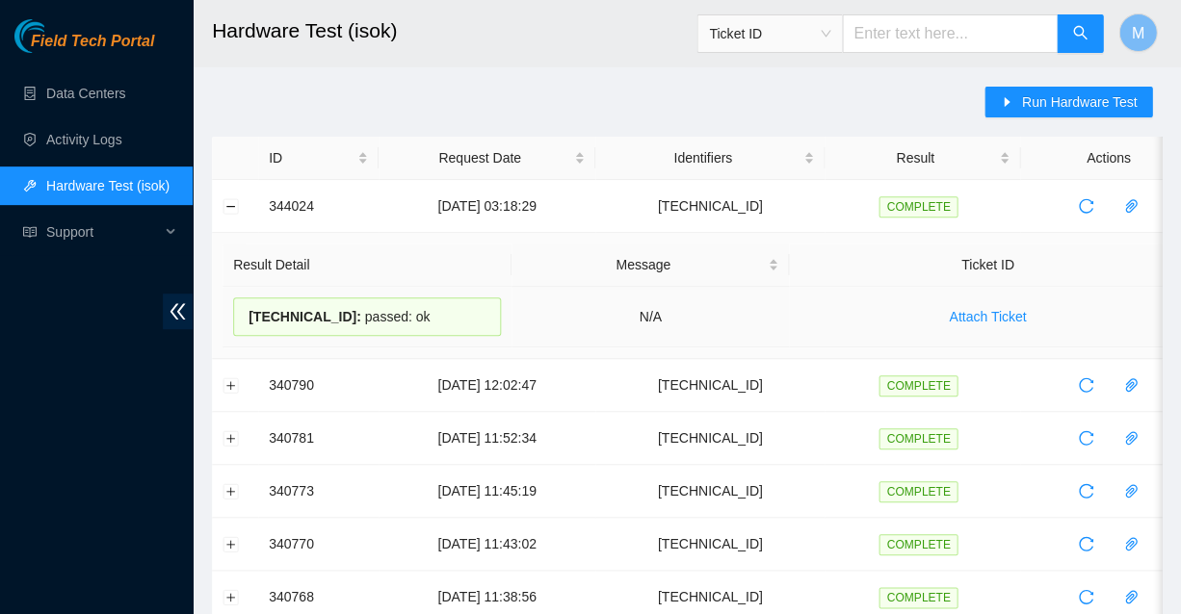
drag, startPoint x: 409, startPoint y: 316, endPoint x: 245, endPoint y: 303, distance: 165.1
click at [245, 303] on div "[TECHNICAL_ID] : passed: ok" at bounding box center [367, 317] width 268 height 39
copy div "[TECHNICAL_ID] : passed: ok"
click at [228, 204] on button "Collapse row" at bounding box center [230, 205] width 15 height 15
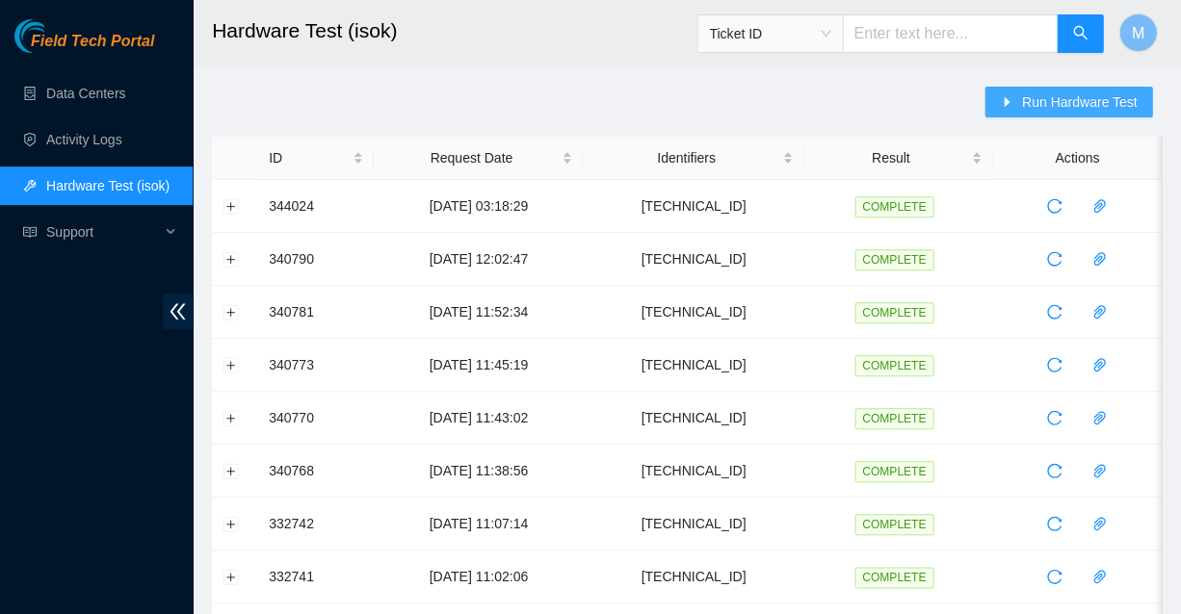
click at [1100, 101] on span "Run Hardware Test" at bounding box center [1079, 101] width 116 height 21
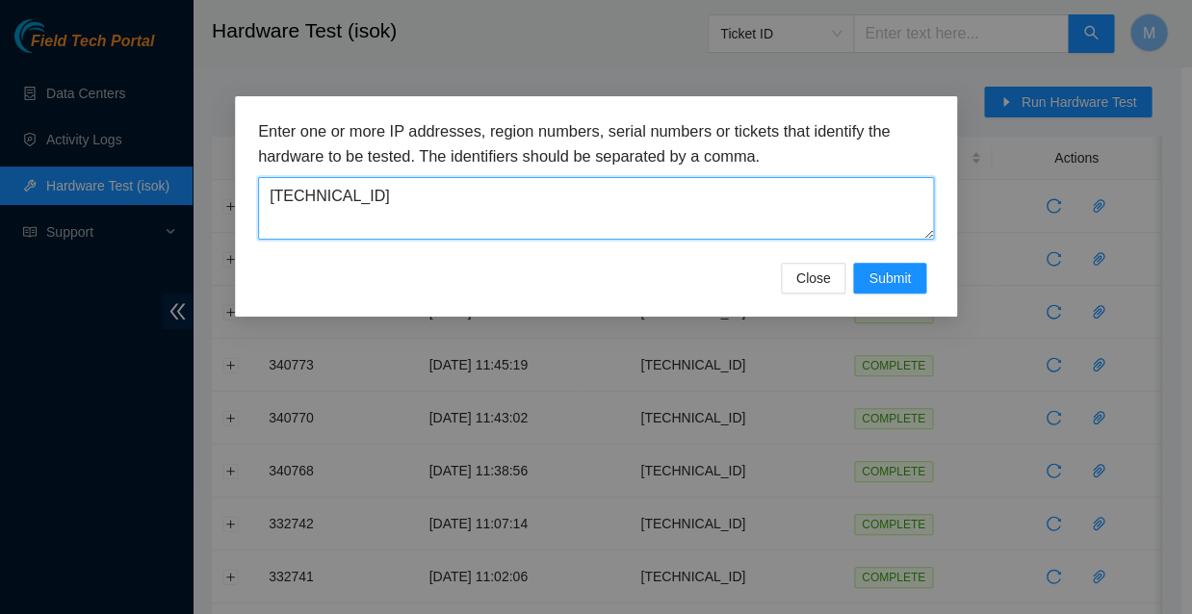
drag, startPoint x: 359, startPoint y: 184, endPoint x: 250, endPoint y: 186, distance: 108.8
click at [250, 186] on div "Enter one or more IP addresses, region numbers, serial numbers or tickets that …" at bounding box center [596, 206] width 722 height 221
paste textarea "2"
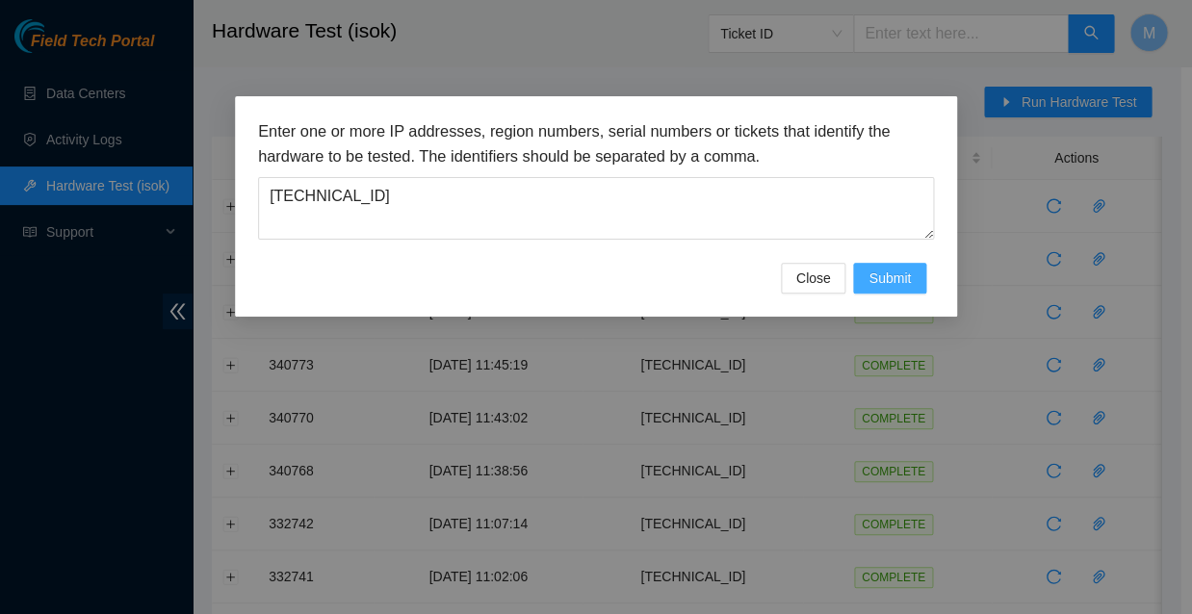
click at [896, 268] on span "Submit" at bounding box center [890, 278] width 42 height 21
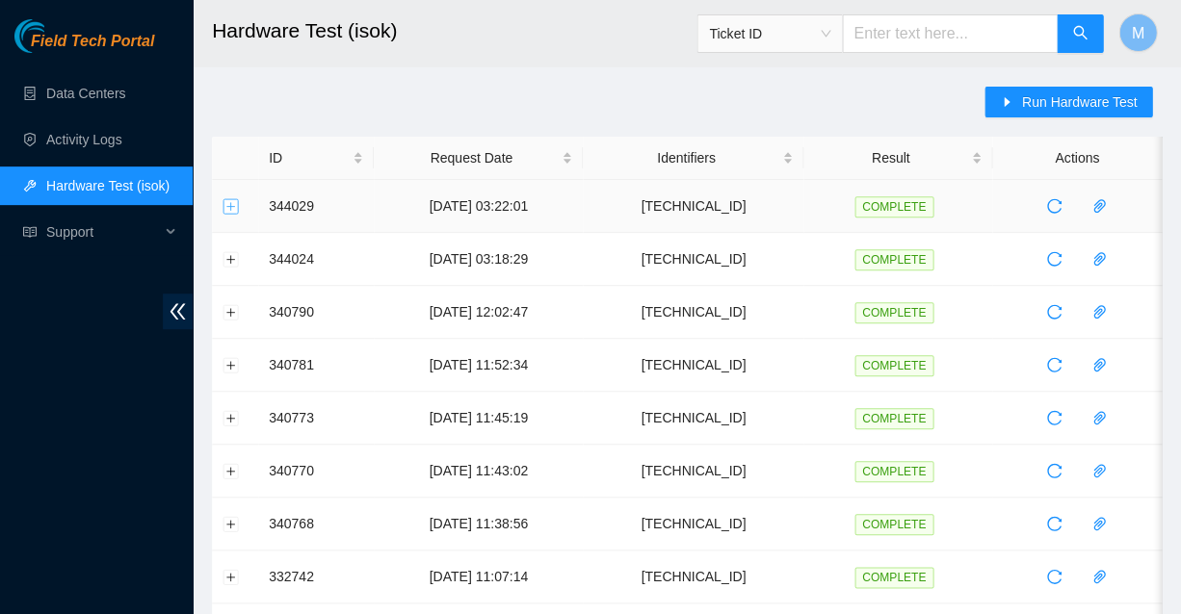
click at [233, 201] on button "Expand row" at bounding box center [230, 205] width 15 height 15
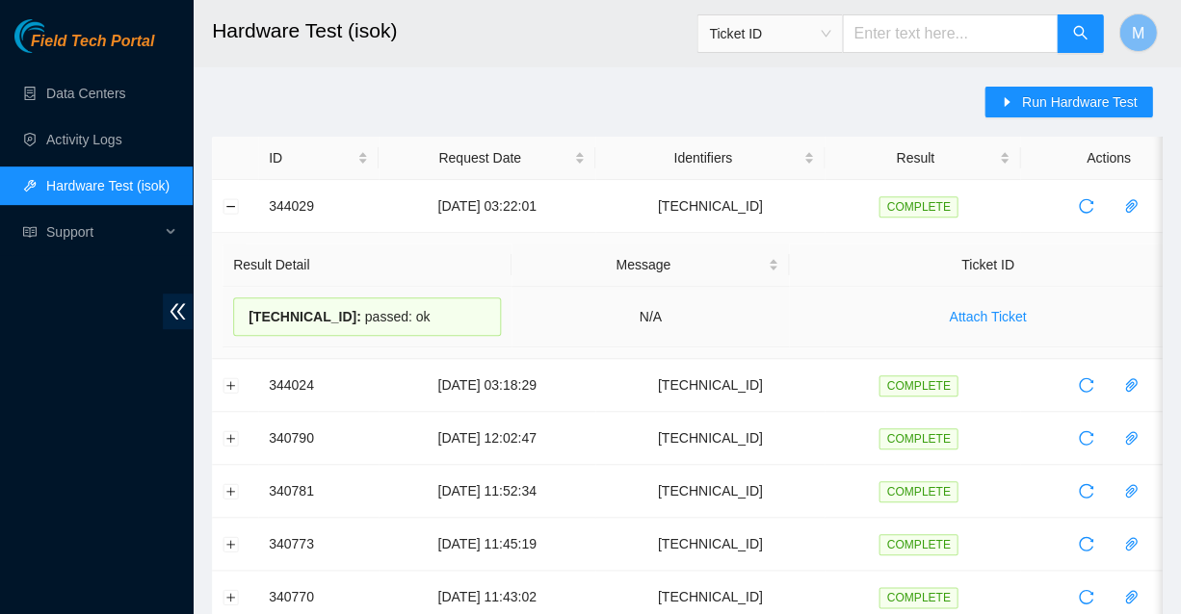
drag, startPoint x: 399, startPoint y: 303, endPoint x: 245, endPoint y: 306, distance: 154.1
click at [245, 306] on div "23.63.23.242 : passed: ok" at bounding box center [367, 317] width 268 height 39
copy div "23.63.23.242 : passed: ok"
click at [226, 199] on button "Collapse row" at bounding box center [230, 205] width 15 height 15
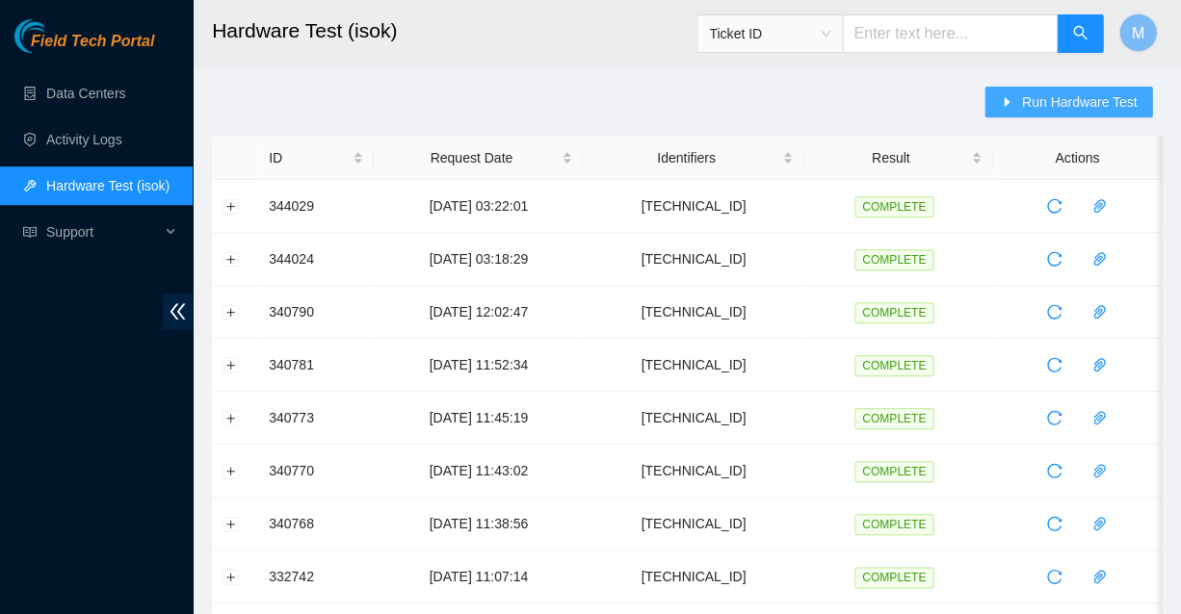
click at [1056, 95] on span "Run Hardware Test" at bounding box center [1079, 101] width 116 height 21
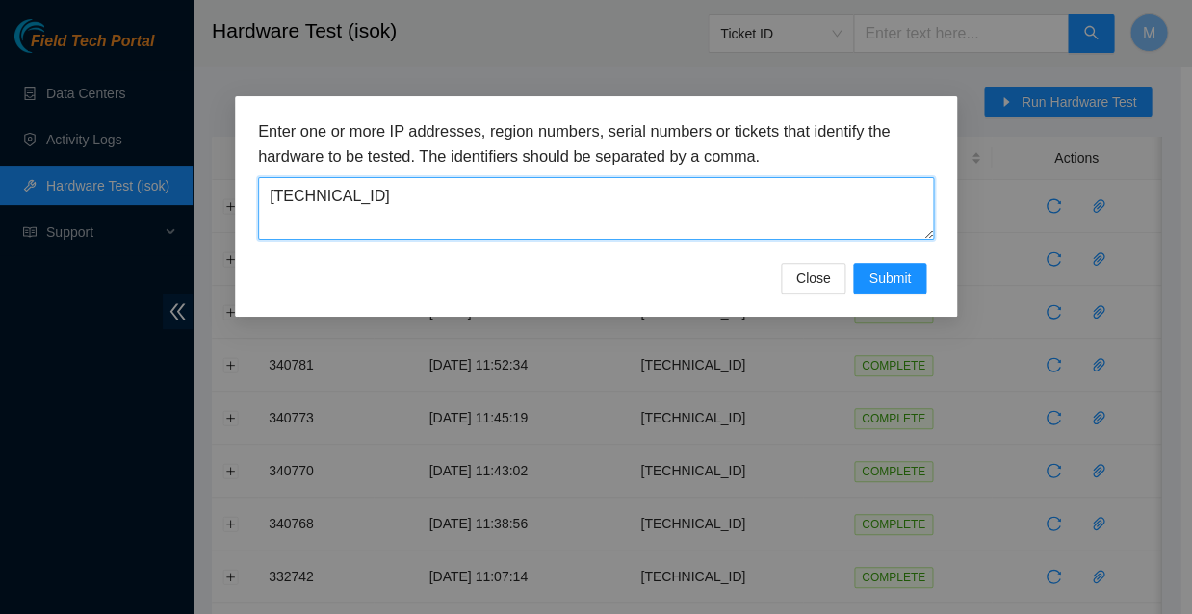
drag, startPoint x: 358, startPoint y: 185, endPoint x: 266, endPoint y: 181, distance: 92.5
click at [266, 181] on textarea "23.63.23.242" at bounding box center [596, 208] width 676 height 63
paste textarea "181"
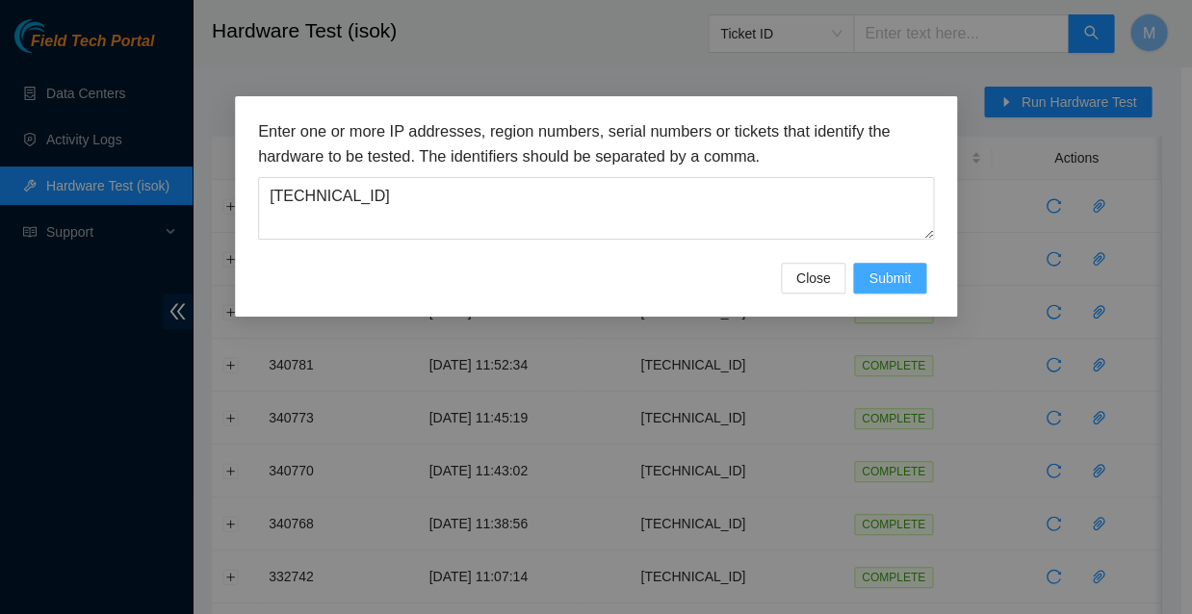
click at [888, 268] on span "Submit" at bounding box center [890, 278] width 42 height 21
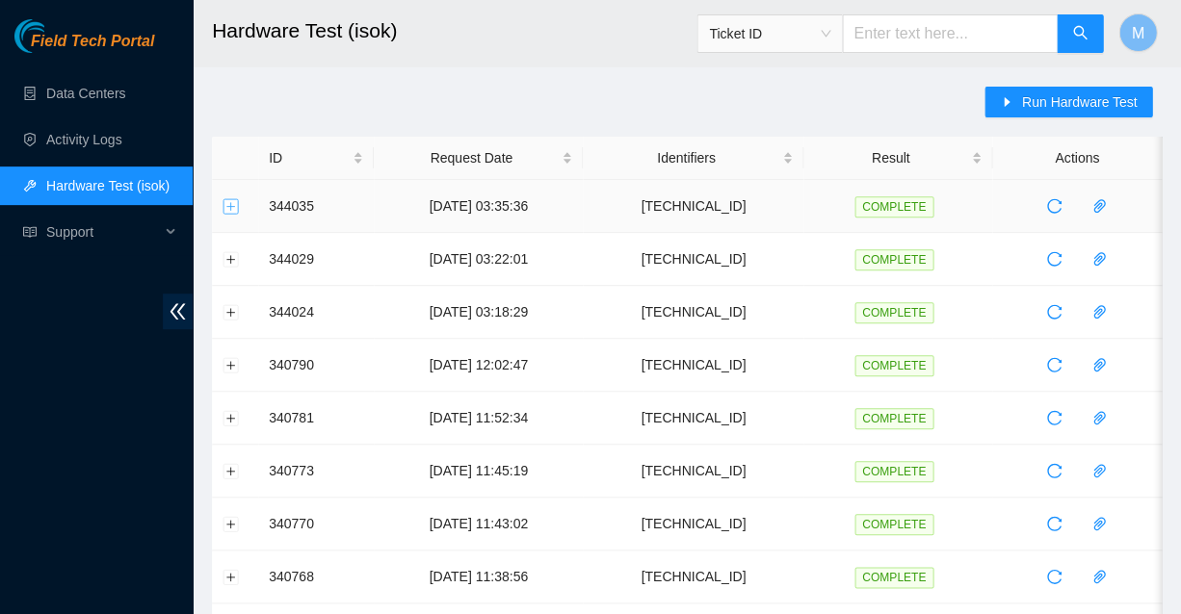
click at [236, 205] on button "Expand row" at bounding box center [230, 205] width 15 height 15
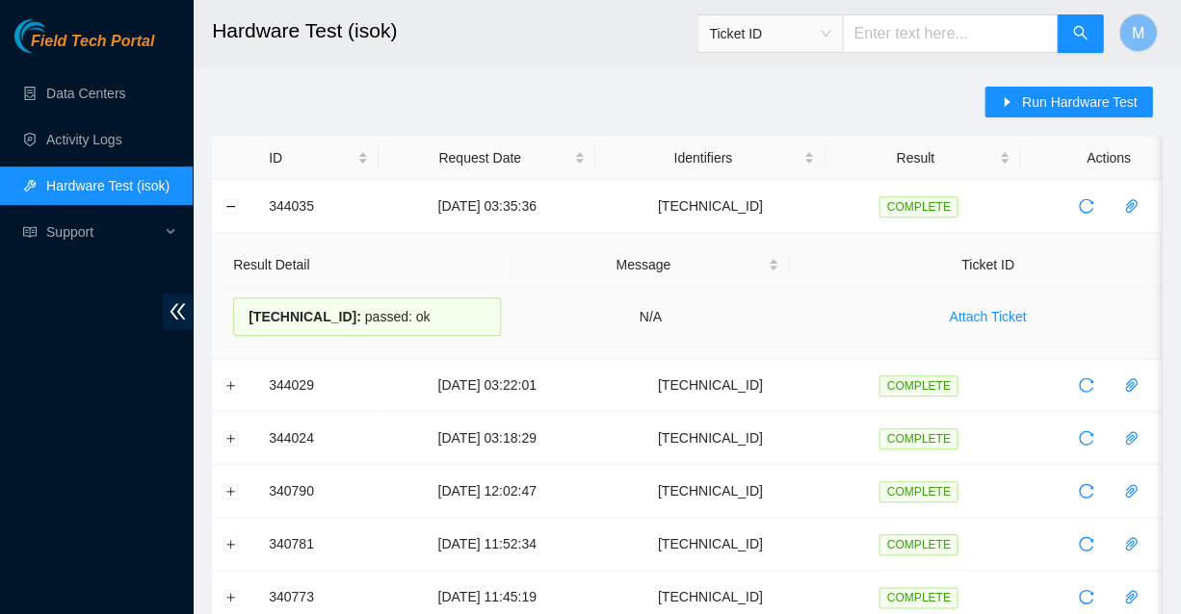
drag, startPoint x: 401, startPoint y: 312, endPoint x: 244, endPoint y: 299, distance: 157.5
click at [244, 299] on div "23.63.23.181 : passed: ok" at bounding box center [367, 317] width 268 height 39
copy div "23.63.23.181 : passed: ok"
click at [230, 204] on button "Collapse row" at bounding box center [230, 205] width 15 height 15
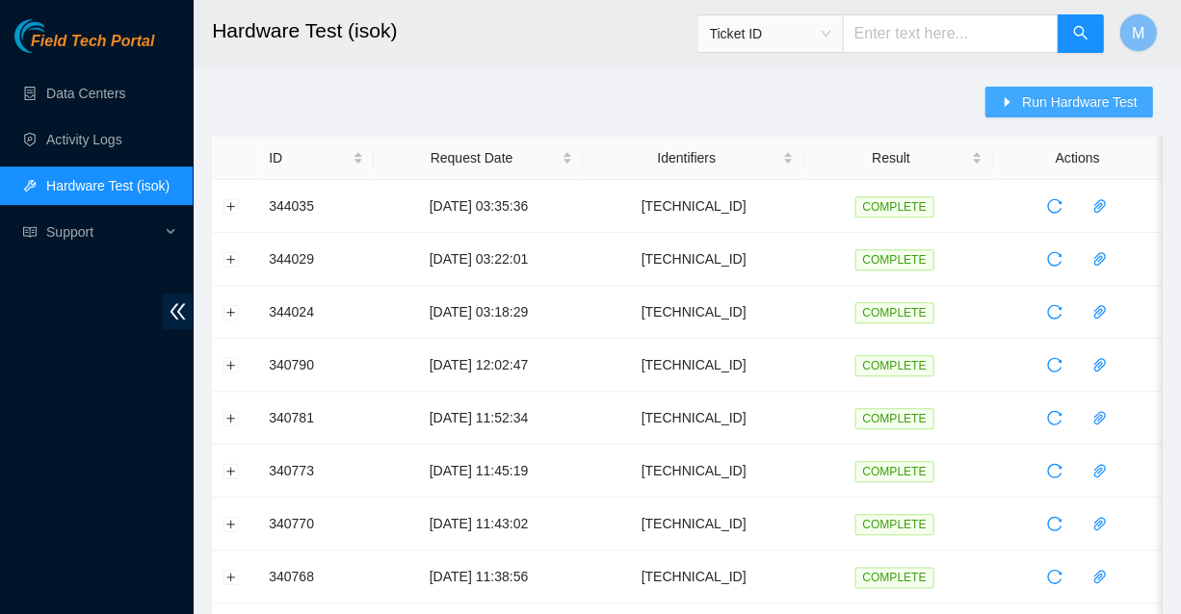
click at [1013, 102] on icon "caret-right" at bounding box center [1006, 101] width 13 height 13
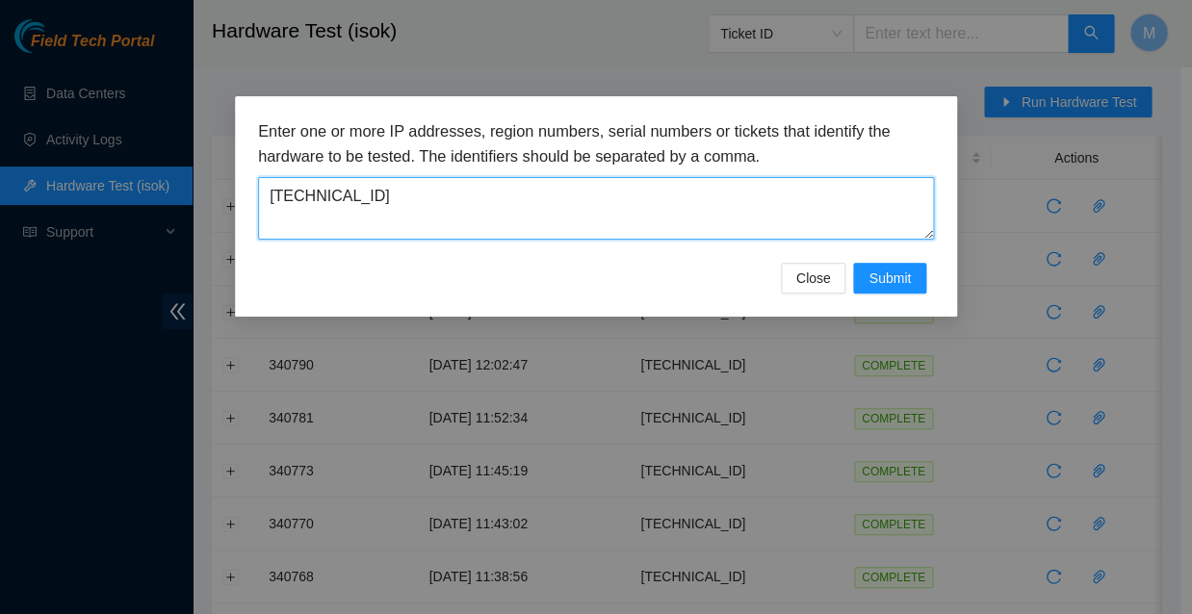
drag, startPoint x: 354, startPoint y: 184, endPoint x: 262, endPoint y: 182, distance: 92.5
click at [262, 182] on textarea "23.63.23.181" at bounding box center [596, 208] width 676 height 63
paste textarea "243"
type textarea "23.63.23.243"
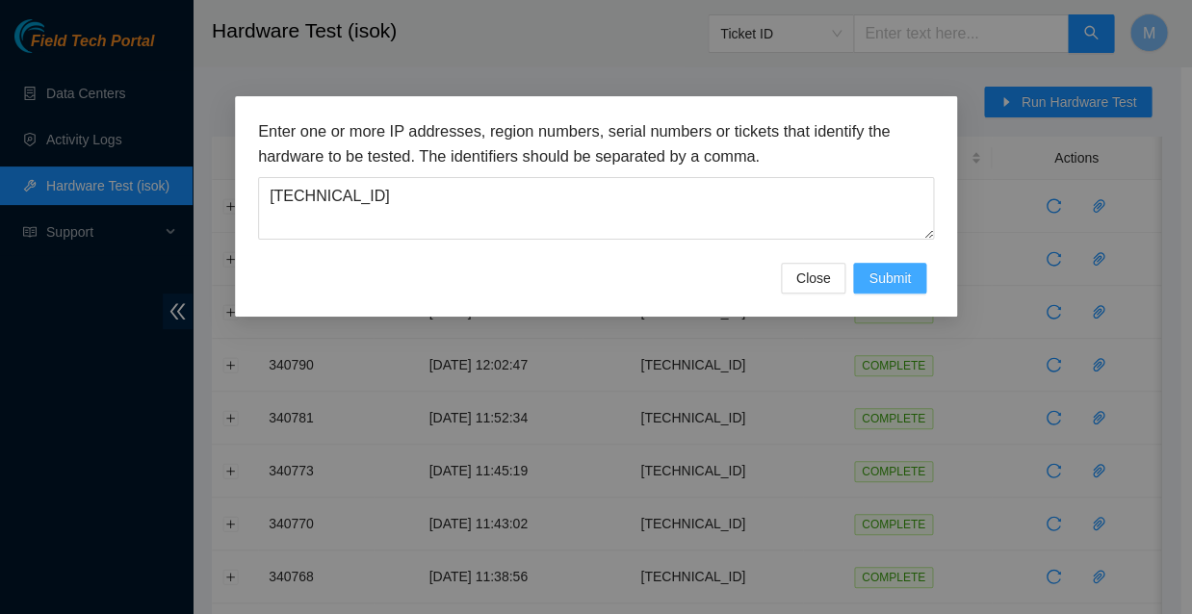
click at [886, 268] on span "Submit" at bounding box center [890, 278] width 42 height 21
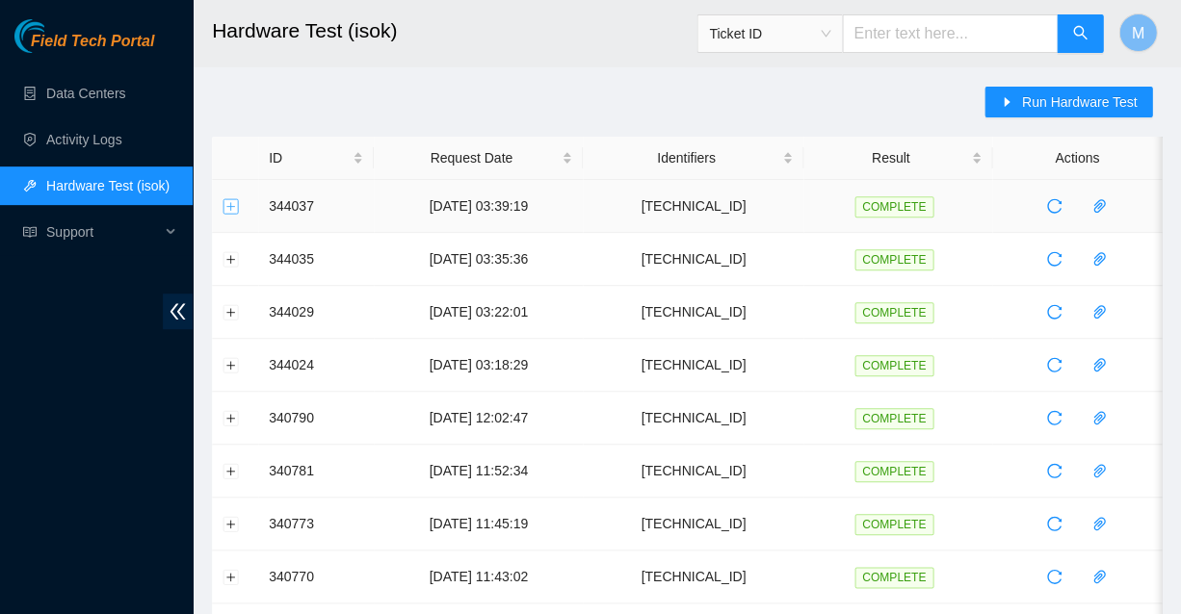
click at [234, 201] on button "Expand row" at bounding box center [230, 205] width 15 height 15
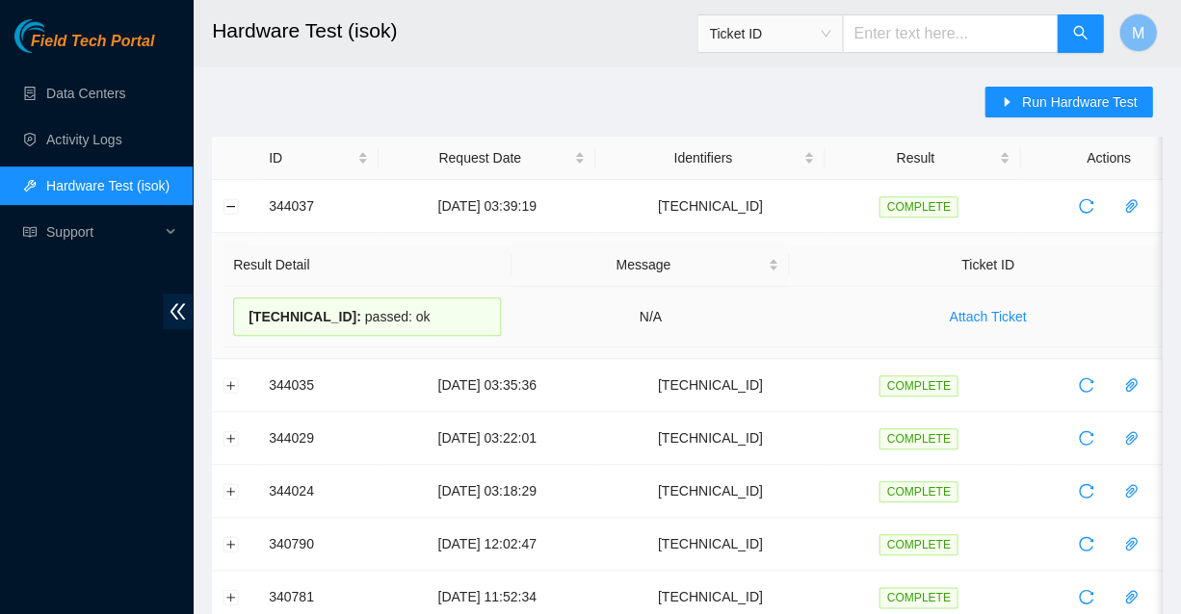
drag, startPoint x: 403, startPoint y: 308, endPoint x: 247, endPoint y: 306, distance: 156.0
click at [247, 306] on div "23.63.23.243 : passed: ok" at bounding box center [367, 317] width 268 height 39
copy div "23.63.23.243 : passed: ok"
click at [235, 202] on button "Collapse row" at bounding box center [230, 205] width 15 height 15
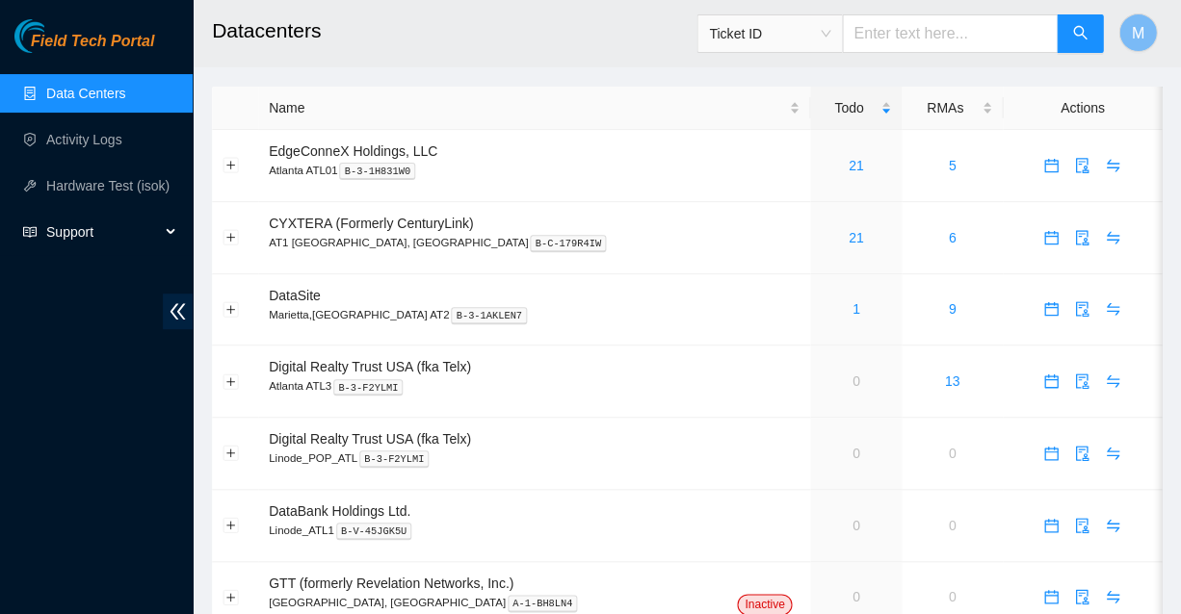
click at [62, 229] on span "Support" at bounding box center [103, 232] width 114 height 39
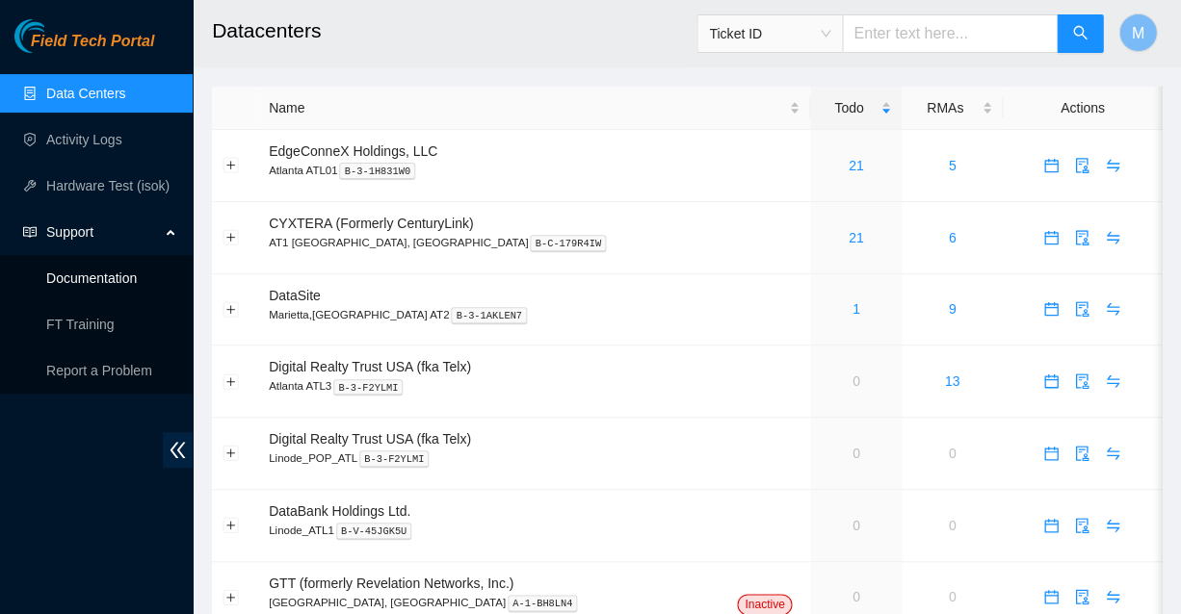
click at [95, 274] on link "Documentation" at bounding box center [91, 278] width 91 height 15
